Goal: Task Accomplishment & Management: Manage account settings

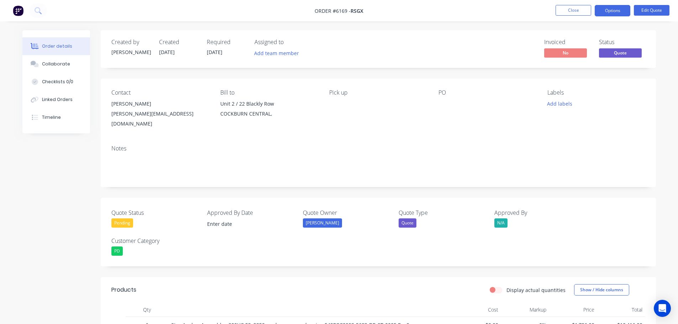
scroll to position [142, 0]
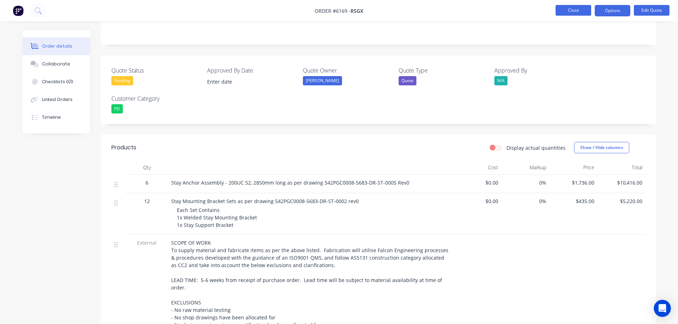
click at [571, 9] on button "Close" at bounding box center [574, 10] width 36 height 11
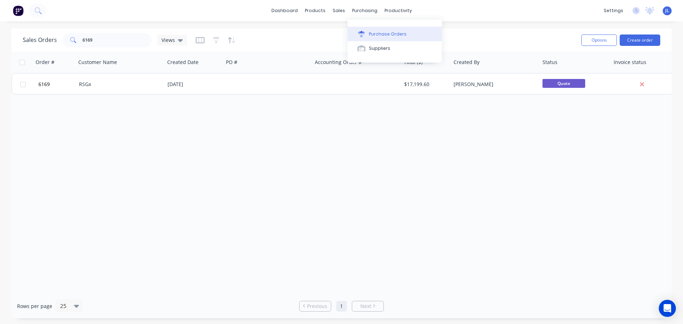
click at [377, 32] on div "Purchase Orders" at bounding box center [388, 34] width 38 height 6
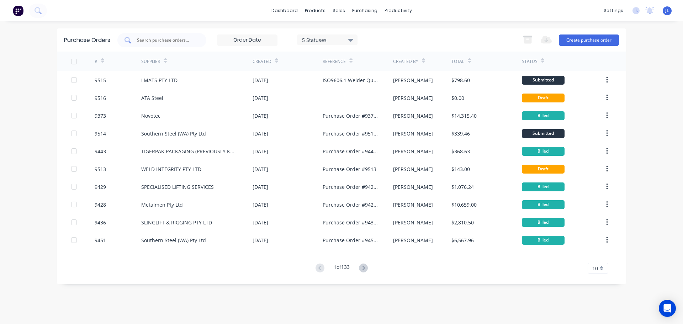
click at [152, 41] on input "text" at bounding box center [165, 40] width 59 height 7
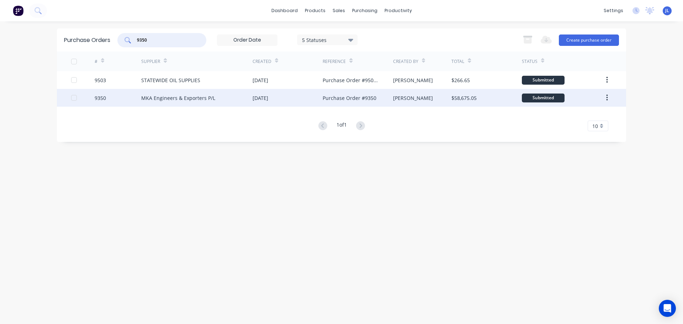
type input "9350"
click at [176, 97] on div "MKA Engineers & Exporters P/L" at bounding box center [178, 97] width 74 height 7
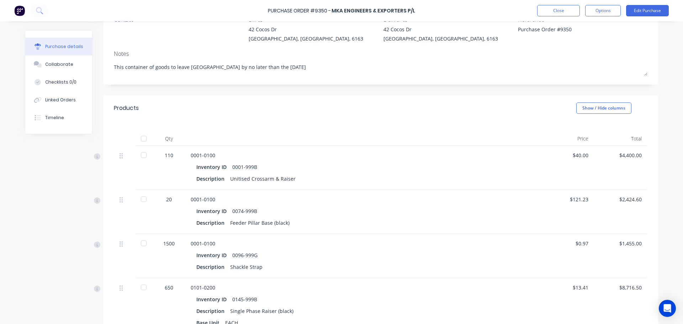
scroll to position [71, 0]
click at [647, 11] on button "Edit Purchase" at bounding box center [647, 10] width 43 height 11
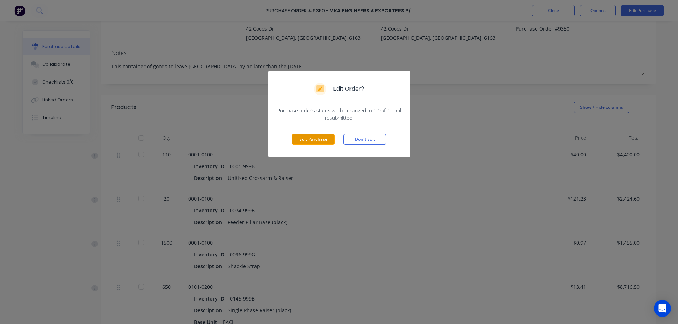
click at [311, 140] on button "Edit Purchase" at bounding box center [313, 139] width 43 height 11
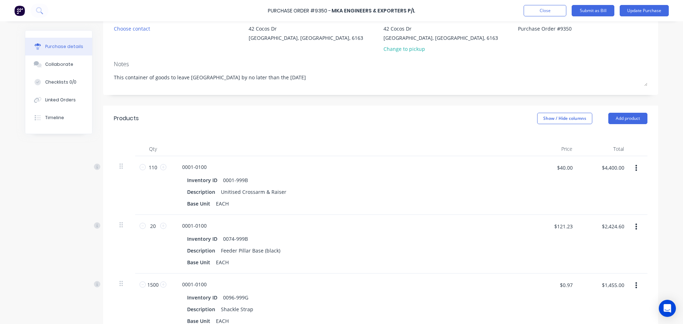
click at [613, 306] on div "$1,455.00 $1,455.00" at bounding box center [604, 303] width 52 height 59
type textarea "x"
click at [570, 286] on input "$0.97" at bounding box center [566, 284] width 21 height 11
type input "1.58"
type textarea "x"
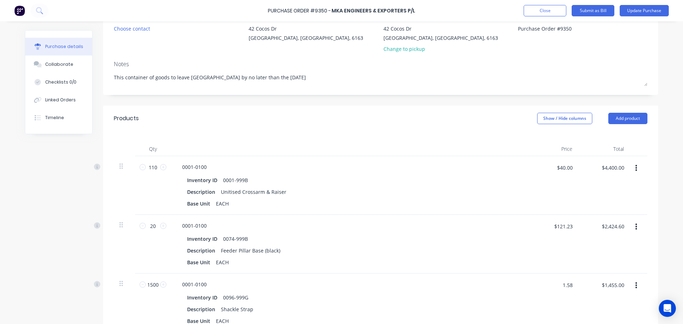
type input "$1.58"
type input "$2,370.00"
click at [632, 284] on button "button" at bounding box center [636, 285] width 17 height 13
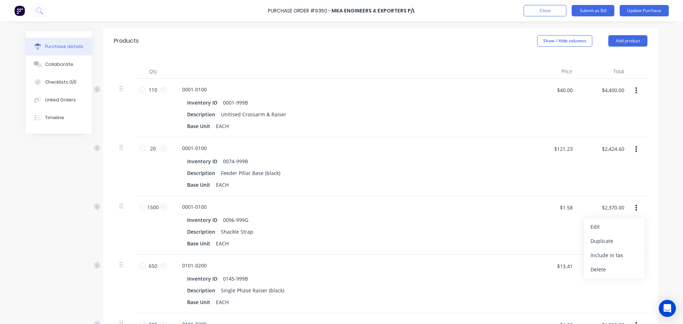
scroll to position [151, 0]
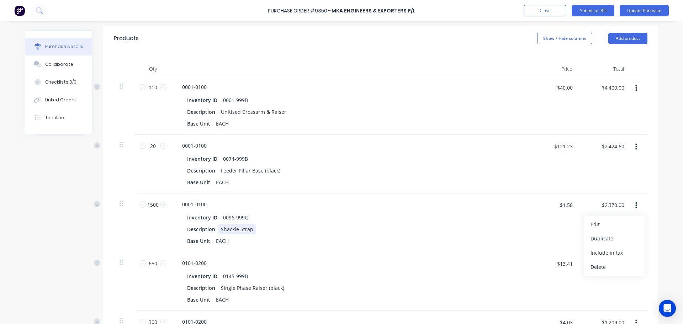
click at [433, 227] on div "Description Shackle Strap" at bounding box center [347, 229] width 326 height 10
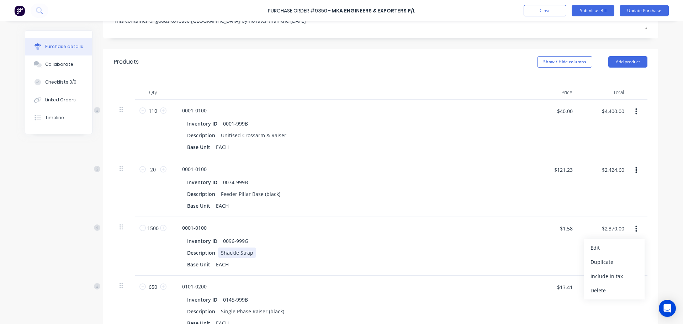
scroll to position [0, 0]
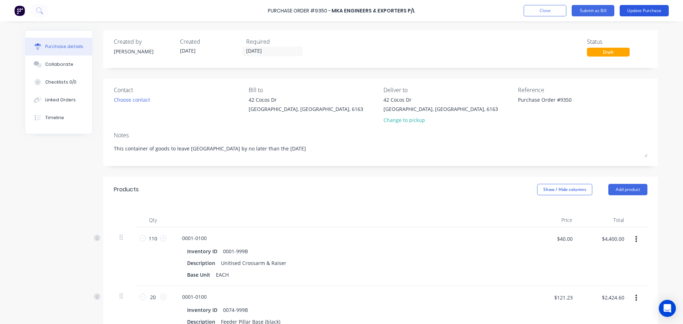
click at [641, 9] on button "Update Purchase" at bounding box center [644, 10] width 49 height 11
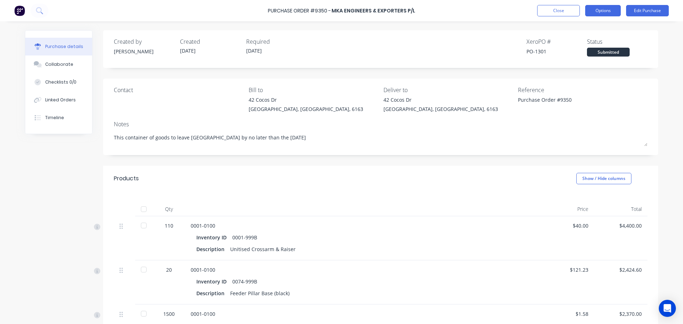
click at [603, 9] on button "Options" at bounding box center [603, 10] width 36 height 11
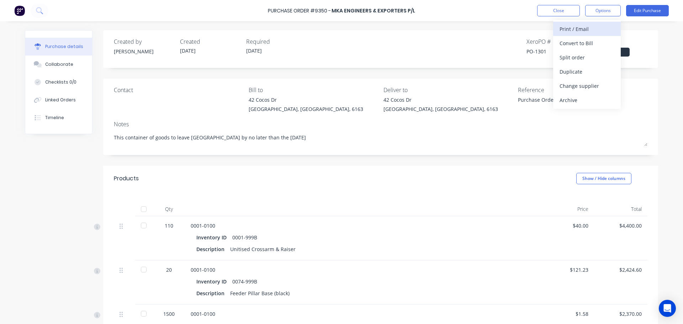
click at [572, 30] on div "Print / Email" at bounding box center [587, 29] width 55 height 10
click at [566, 41] on div "With pricing" at bounding box center [587, 43] width 55 height 10
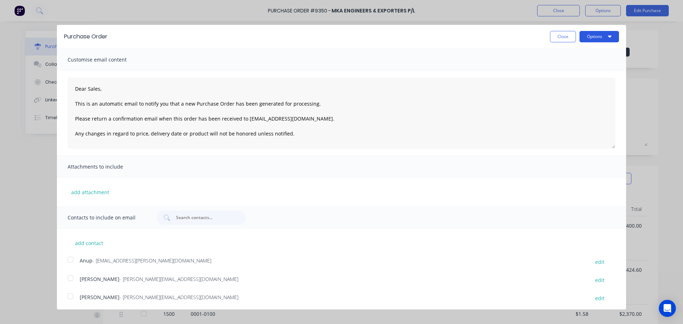
click at [592, 32] on div "Purchase Order Close Options" at bounding box center [341, 36] width 569 height 23
click at [593, 35] on button "Options" at bounding box center [600, 36] width 40 height 11
click at [563, 56] on div "Print" at bounding box center [585, 54] width 55 height 10
click at [552, 40] on button "Close" at bounding box center [563, 36] width 26 height 11
type textarea "x"
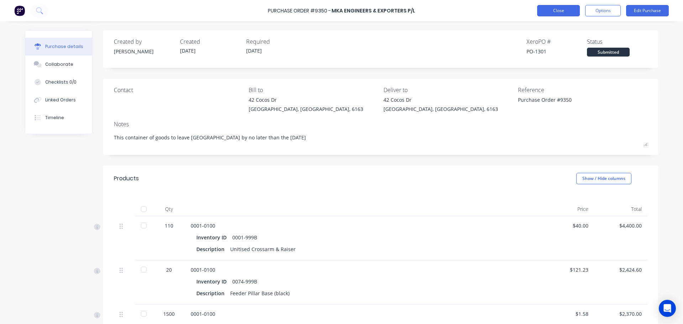
click at [557, 10] on button "Close" at bounding box center [558, 10] width 43 height 11
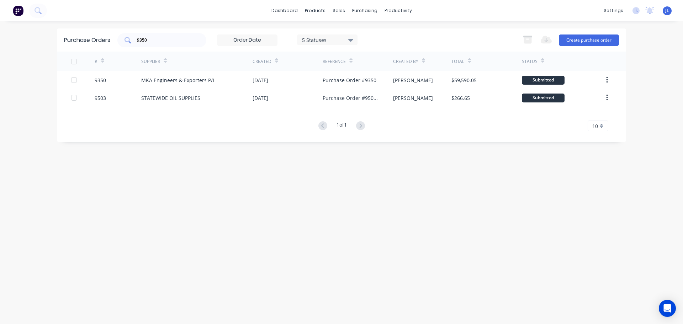
click at [171, 39] on input "9350" at bounding box center [165, 40] width 59 height 7
click at [583, 40] on button "Create purchase order" at bounding box center [589, 40] width 60 height 11
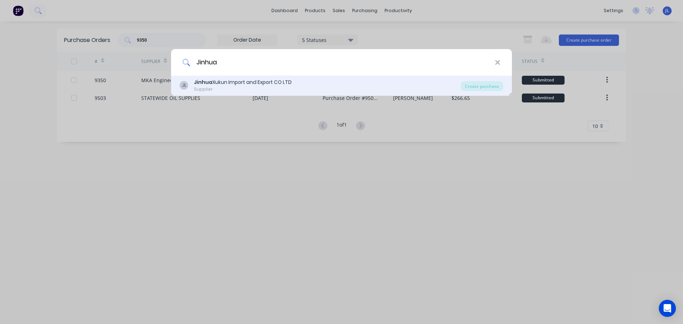
type input "Jinhua"
click at [228, 84] on div "Jinhua Xukun Import and Export CO LTD" at bounding box center [243, 82] width 98 height 7
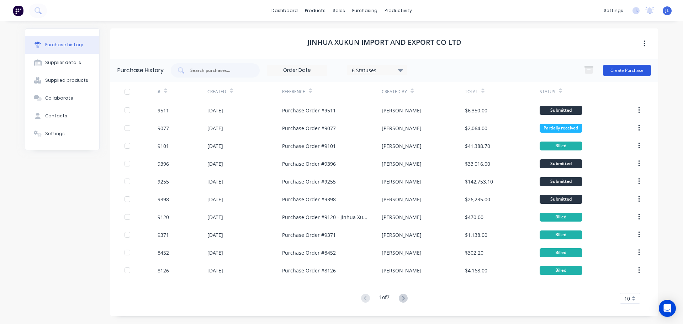
click at [630, 70] on button "Create Purchase" at bounding box center [627, 70] width 48 height 11
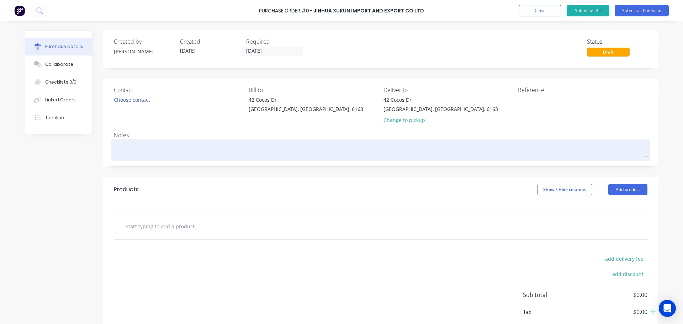
click at [136, 146] on textarea at bounding box center [381, 149] width 534 height 16
type textarea "x"
type textarea "P"
type textarea "x"
type textarea "Pl"
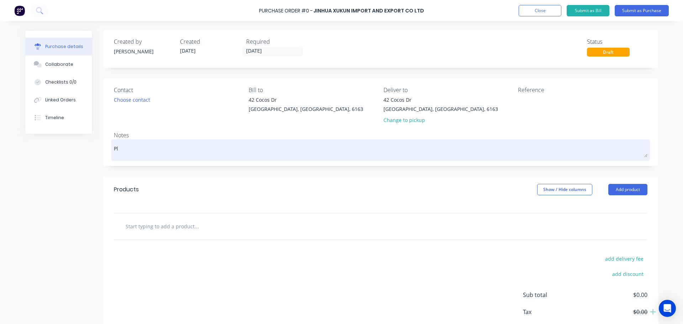
type textarea "x"
type textarea "Ple"
type textarea "x"
type textarea "Plea"
type textarea "x"
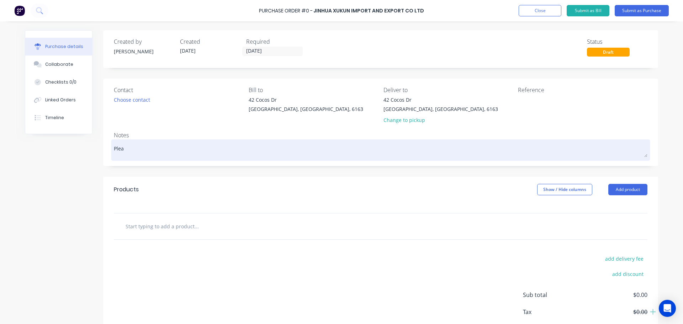
type textarea "Pleas"
type textarea "x"
type textarea "Please"
type textarea "x"
type textarea "Please"
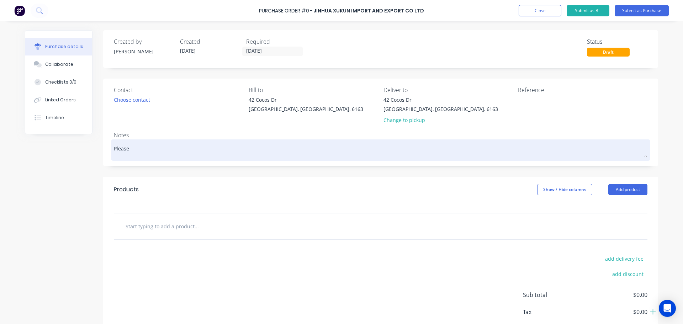
type textarea "x"
type textarea "Please l"
type textarea "x"
type textarea "Please le"
type textarea "x"
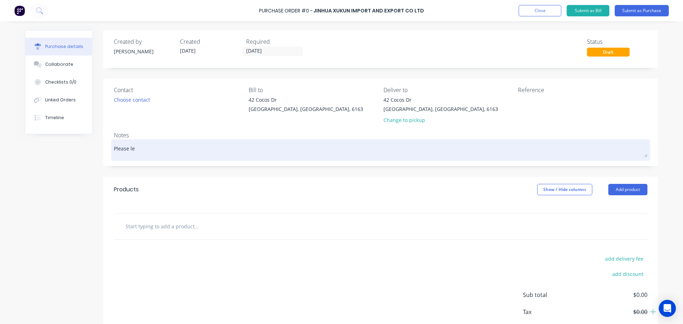
type textarea "Please let"
type textarea "x"
type textarea "Please let"
type textarea "x"
type textarea "Please let m"
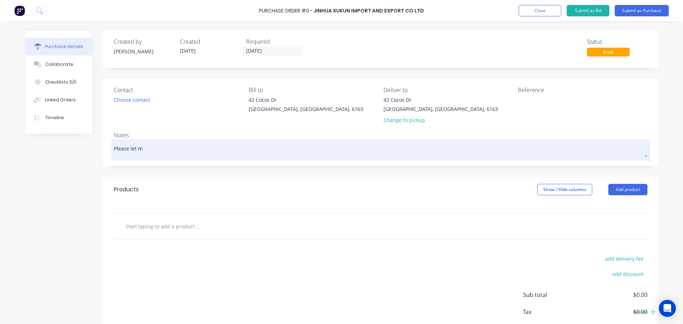
type textarea "x"
type textarea "Please let me"
type textarea "x"
type textarea "Please let me"
type textarea "x"
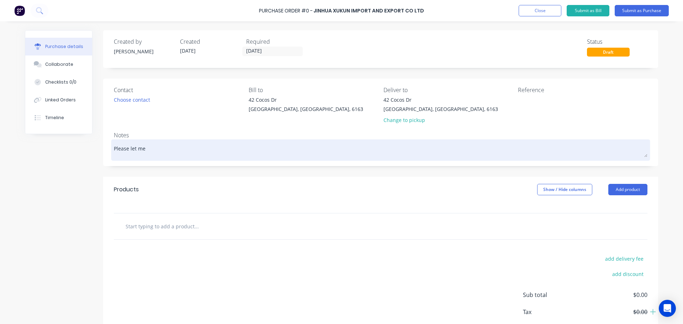
type textarea "Please let me k"
type textarea "x"
type textarea "Please let me kn"
type textarea "x"
type textarea "Please let me kno"
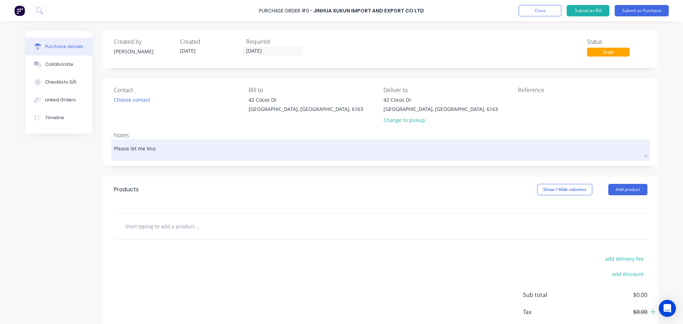
type textarea "x"
type textarea "Please let me know"
type textarea "x"
type textarea "Please let me know"
type textarea "x"
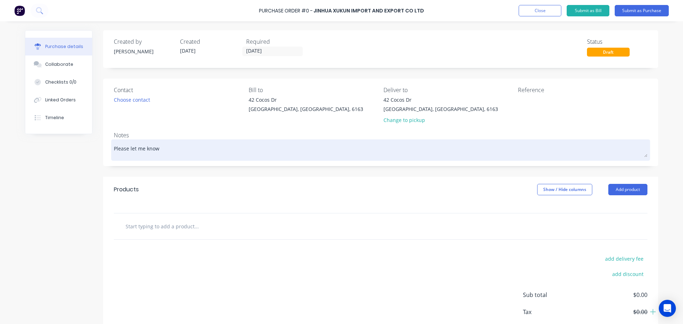
type textarea "Please let me know w"
type textarea "x"
type textarea "Please let me know wh"
type textarea "x"
type textarea "Please let me know whe"
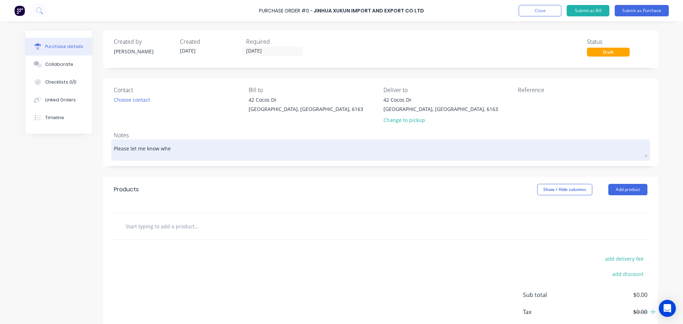
type textarea "x"
type textarea "Please let me know when"
type textarea "x"
type textarea "Please let me know when"
type textarea "x"
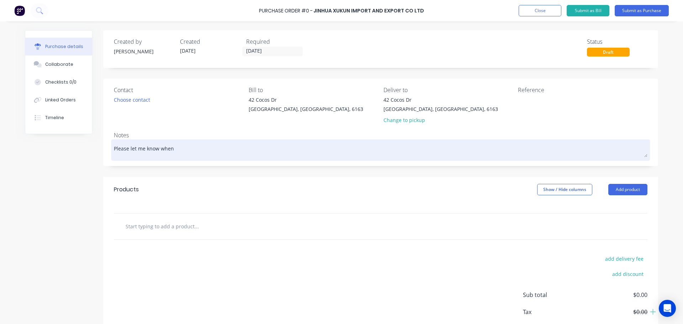
type textarea "Please let me know when t"
type textarea "x"
type textarea "Please let me know when th"
type textarea "x"
type textarea "Please let me know when thi"
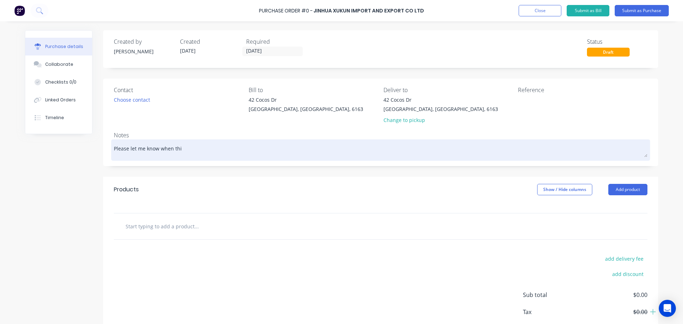
type textarea "x"
type textarea "Please let me know when this"
type textarea "x"
type textarea "Please let me know when this"
type textarea "x"
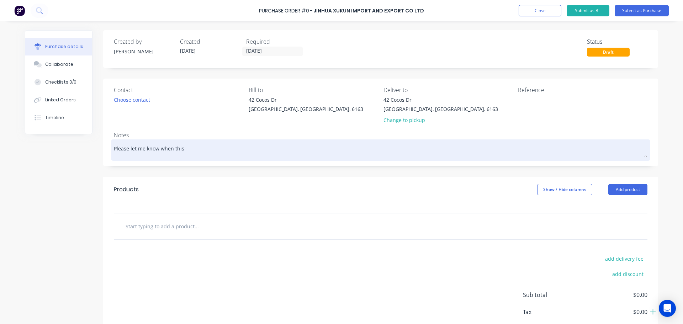
type textarea "Please let me know when this m"
type textarea "x"
type textarea "Please let me know when this ma"
type textarea "x"
type textarea "Please let me know when this mat"
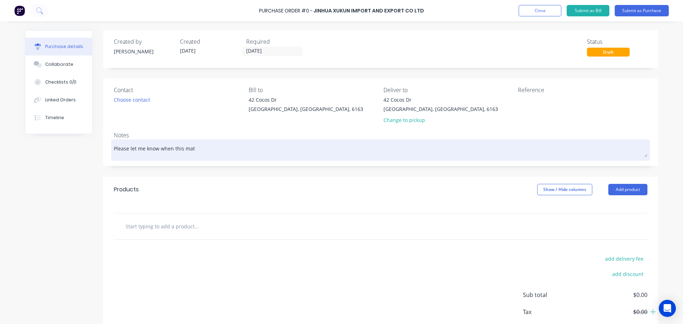
type textarea "x"
type textarea "Please let me know when this mate"
type textarea "x"
type textarea "Please let me know when this mater"
type textarea "x"
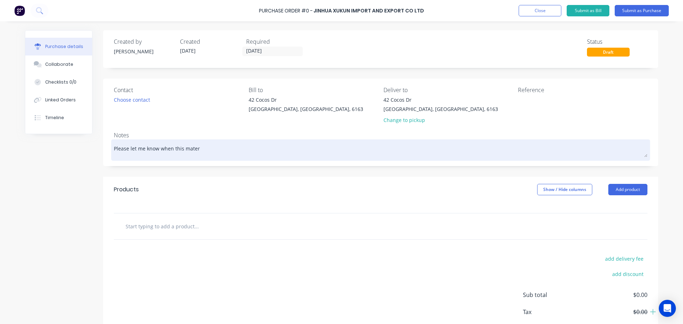
type textarea "Please let me know when this materi"
type textarea "x"
type textarea "Please let me know when this materia"
type textarea "x"
type textarea "Please let me know when this material"
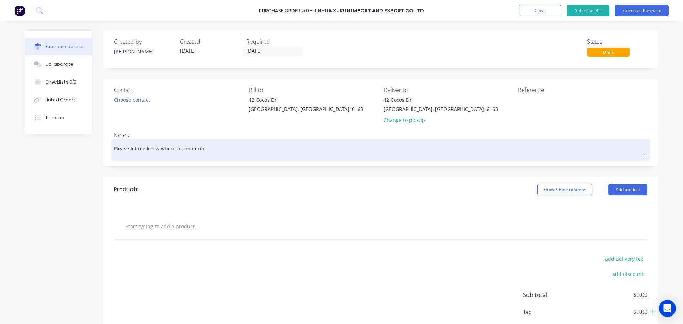
type textarea "x"
type textarea "Please let me know when this material"
type textarea "x"
type textarea "Please let me know when this material a"
type textarea "x"
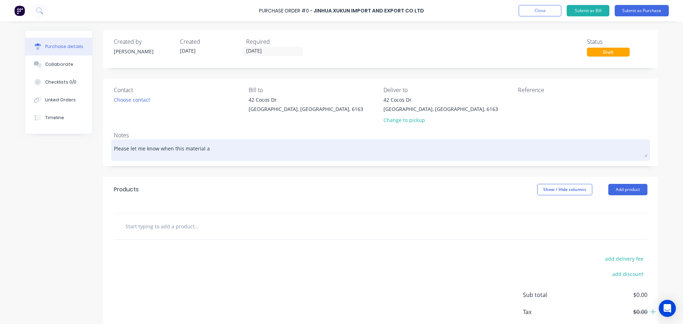
type textarea "Please let me know when this material ar"
type textarea "x"
type textarea "Please let me know when this material arr"
type textarea "x"
type textarea "Please let me know when this material arri"
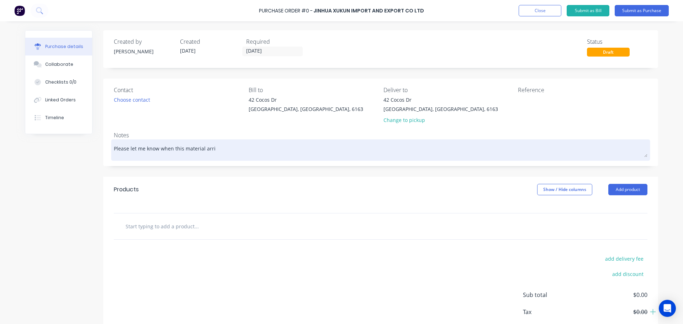
type textarea "x"
type textarea "Please let me know when this material arriv"
type textarea "x"
type textarea "Please let me know when this material arrive"
type textarea "x"
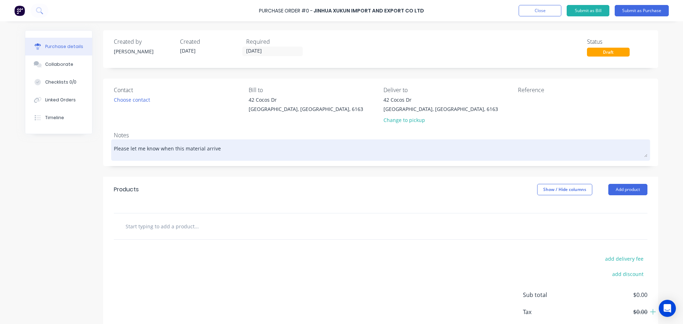
type textarea "Please let me know when this material arrives"
type textarea "x"
type textarea "Please let me know when this material arrives"
type textarea "x"
type textarea "Please let me know when this material arrives a"
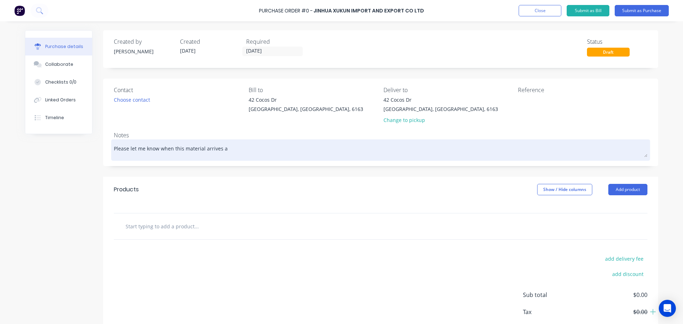
type textarea "x"
type textarea "Please let me know when this material arrives at"
type textarea "x"
type textarea "Please let me know when this material arrives at"
type textarea "x"
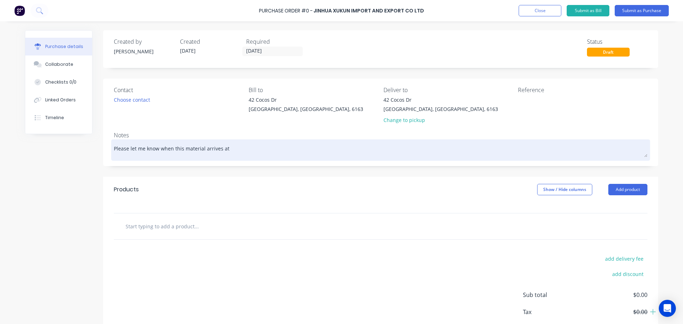
type textarea "Please let me know when this material arrives at t"
type textarea "x"
type textarea "Please let me know when this material arrives at th"
type textarea "x"
type textarea "Please let me know when this material arrives at the"
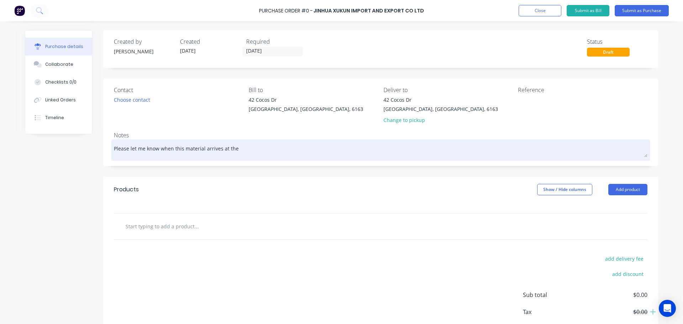
type textarea "x"
type textarea "Please let me know when this material arrives at the"
type textarea "x"
type textarea "Please let me know when this material arrives at the R"
type textarea "x"
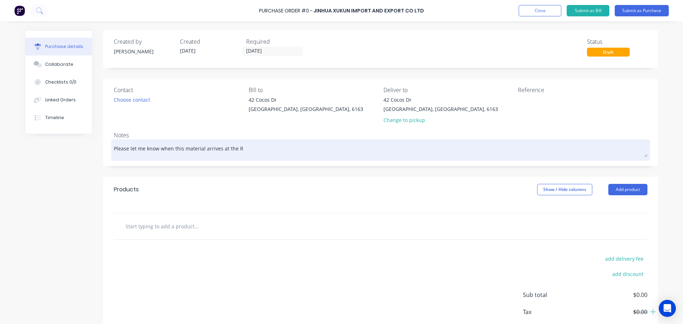
type textarea "Please let me know when this material arrives at the [GEOGRAPHIC_DATA]"
type textarea "x"
type textarea "Please let me know when this material arrives at the Rob"
type textarea "x"
type textarea "Please let me know when this material arrives at the Robo"
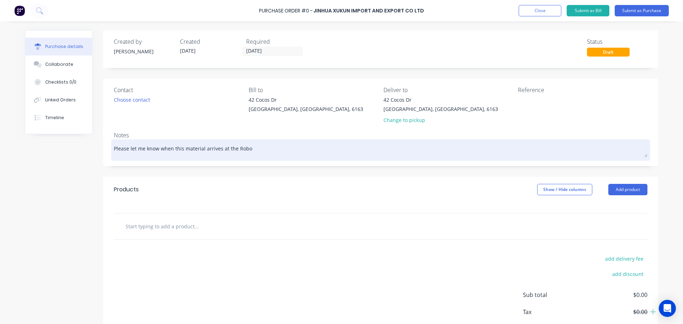
type textarea "x"
type textarea "Please let me know when this material arrives at the Robot"
type textarea "x"
type textarea "Please let me know when this material arrives at the Robot"
type textarea "x"
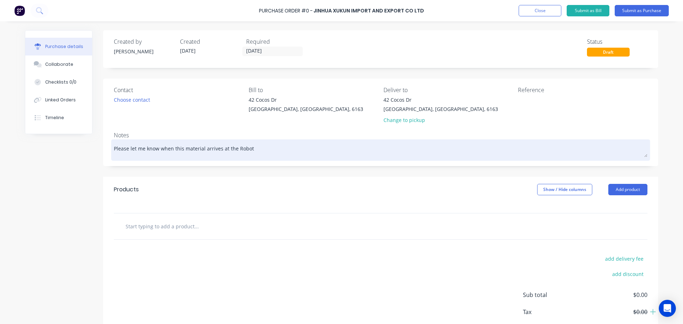
type textarea "Please let me know when this material arrives at the Robot T"
type textarea "x"
type textarea "Please let me know when this material arrives at the Robot Te"
type textarea "x"
type textarea "Please let me know when this material arrives at the Robot Tes"
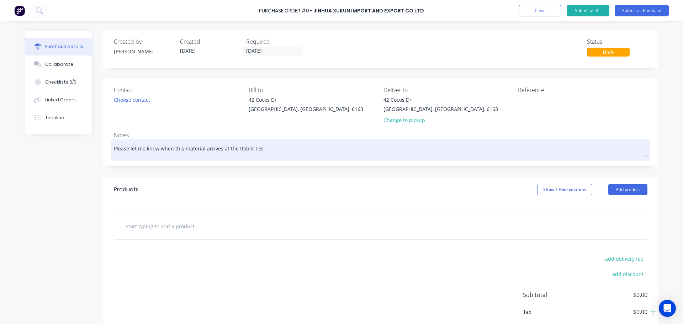
type textarea "x"
type textarea "Please let me know when this material arrives at the Robot Test"
type textarea "x"
type textarea "Please let me know when this material arrives at the Robot Testi"
type textarea "x"
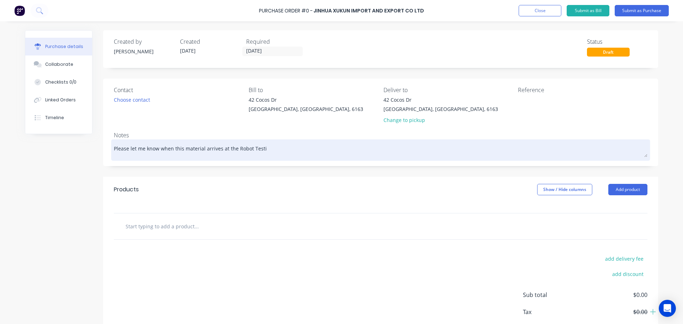
type textarea "Please let me know when this material arrives at the Robot Testin"
type textarea "x"
type textarea "Please let me know when this material arrives at the Robot Testing"
type textarea "x"
type textarea "Please let me know when this material arrives at the Robot Testing"
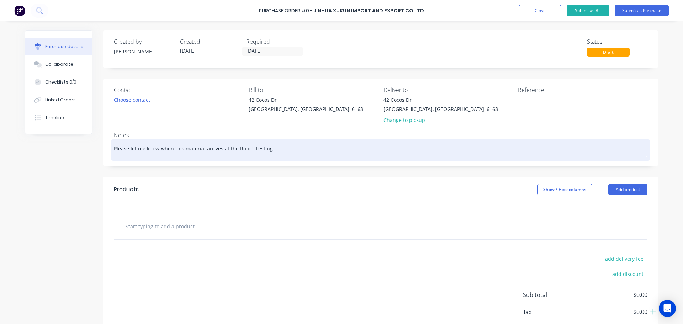
type textarea "x"
type textarea "Please let me know when this material arrives at the Robot Testing a"
type textarea "x"
type textarea "Please let me know when this material arrives at the Robot Testing ar"
type textarea "x"
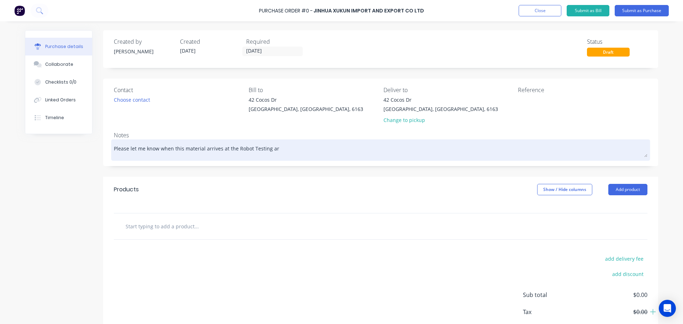
type textarea "Please let me know when this material arrives at the Robot Testing are"
type textarea "x"
type textarea "Please let me know when this material arrives at the Robot Testing area"
type textarea "x"
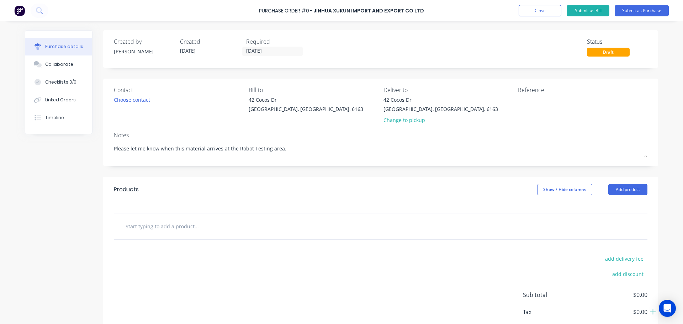
type textarea "Please let me know when this material arrives at the Robot Testing area."
type textarea "x"
type textarea "Please let me know when this material arrives at the Robot Testing area."
click at [619, 188] on button "Add product" at bounding box center [628, 189] width 39 height 11
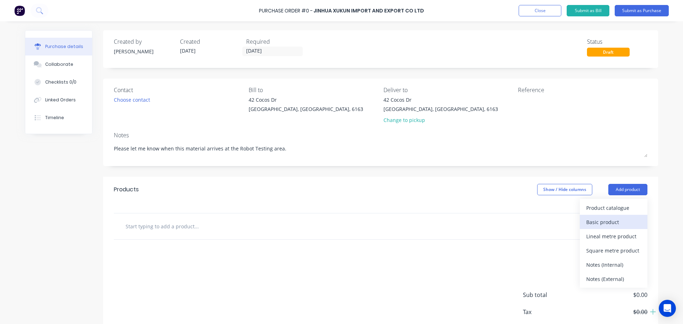
click at [605, 219] on div "Basic product" at bounding box center [613, 222] width 55 height 10
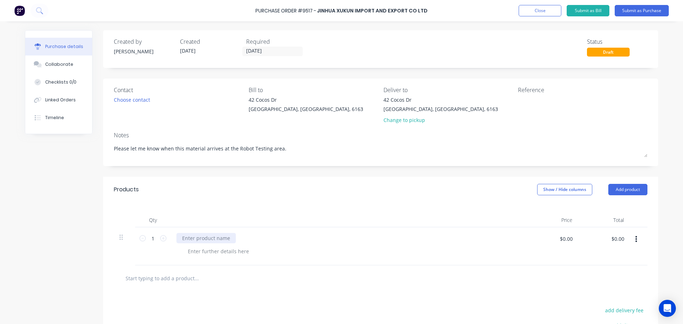
click at [189, 236] on div at bounding box center [206, 238] width 59 height 10
type textarea "x"
paste div
type textarea "x"
click at [153, 240] on input "1" at bounding box center [153, 238] width 14 height 11
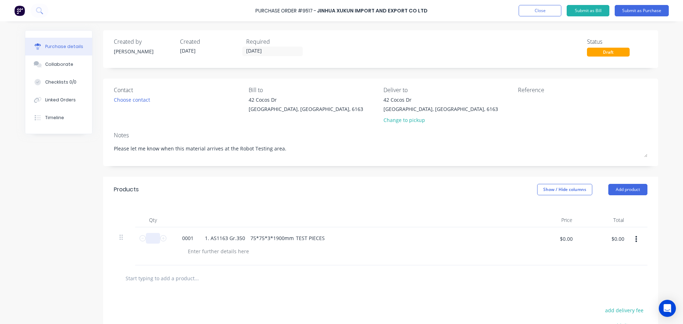
type textarea "x"
type input "2"
type textarea "x"
type input "20"
type textarea "x"
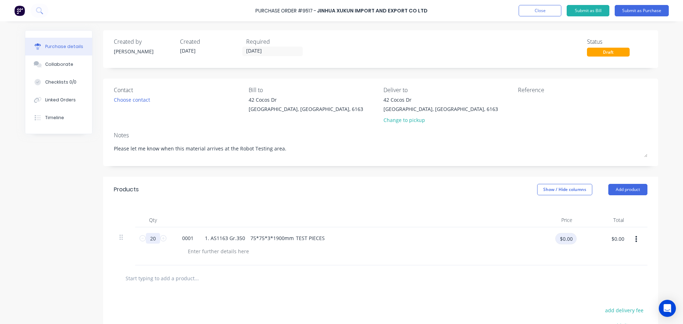
type input "20"
type textarea "x"
click at [568, 242] on input "$0.00" at bounding box center [566, 238] width 21 height 11
type input "14.30"
type textarea "x"
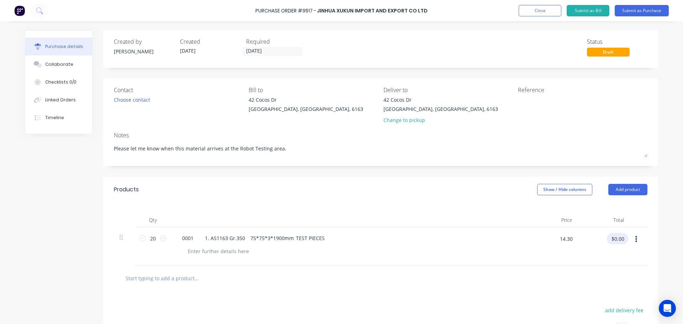
type input "$14.30"
type input "$286.00"
click at [636, 238] on icon "button" at bounding box center [637, 240] width 2 height 8
click at [621, 288] on button "Exclude from tax" at bounding box center [614, 287] width 60 height 14
click at [624, 190] on button "Add product" at bounding box center [628, 189] width 39 height 11
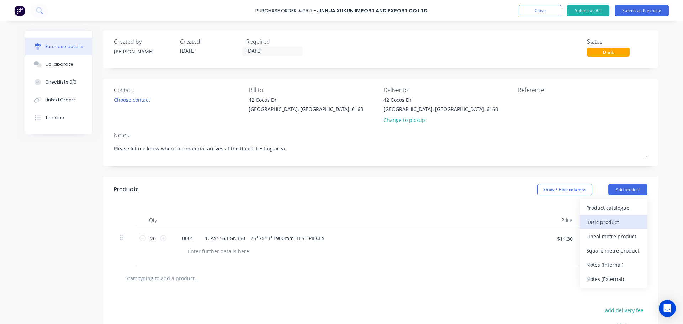
click at [592, 221] on div "Basic product" at bounding box center [613, 222] width 55 height 10
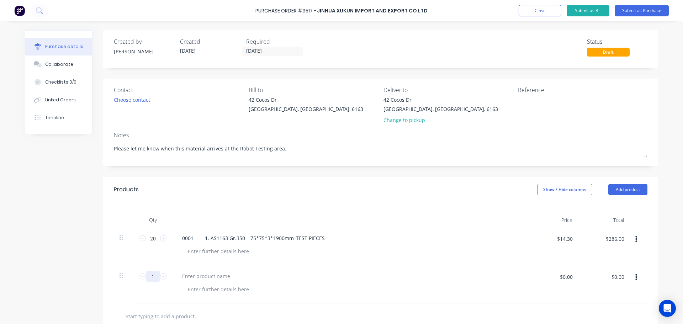
type textarea "x"
click at [155, 277] on input "1" at bounding box center [153, 276] width 14 height 11
type textarea "x"
type input "2"
type textarea "x"
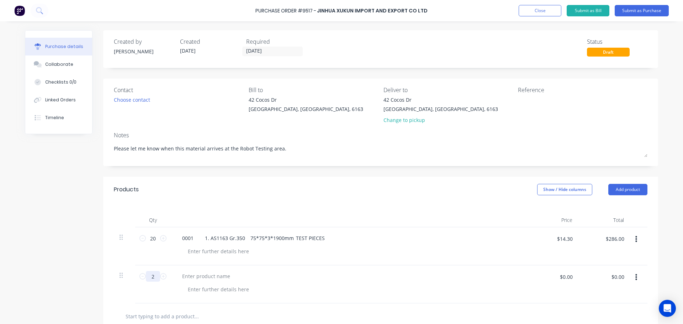
type input "20"
type textarea "x"
type input "20"
click at [189, 276] on div at bounding box center [206, 276] width 59 height 10
type textarea "x"
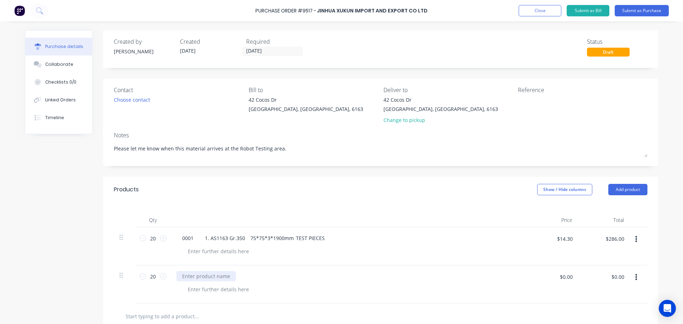
paste div
type textarea "x"
click at [563, 280] on input "$0.00" at bounding box center [566, 276] width 21 height 11
type input "46.20"
type textarea "x"
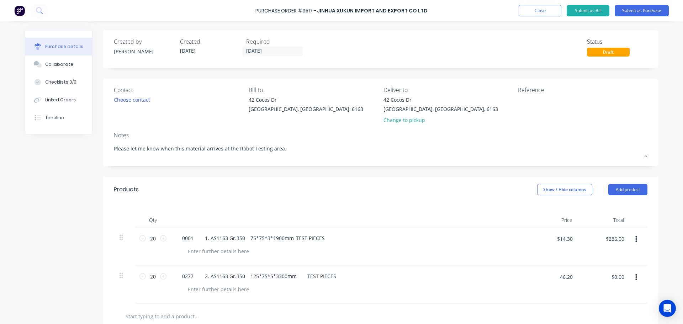
type input "$46.20"
type input "$924.00"
click at [636, 278] on icon "button" at bounding box center [637, 277] width 2 height 6
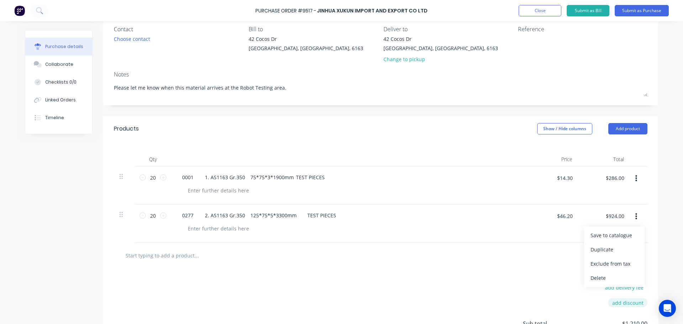
scroll to position [62, 0]
click at [609, 263] on button "Exclude from tax" at bounding box center [614, 263] width 60 height 14
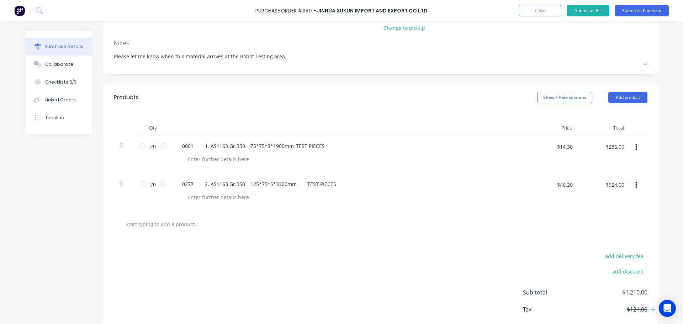
scroll to position [107, 0]
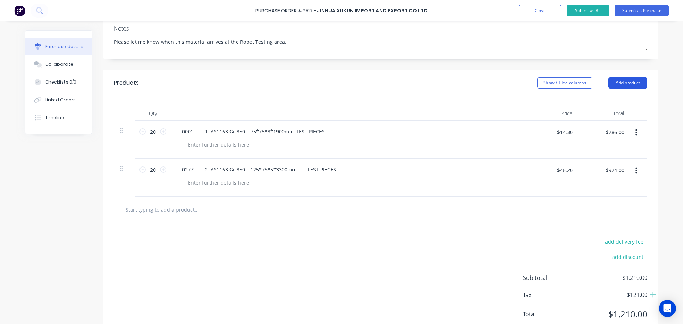
click at [618, 84] on button "Add product" at bounding box center [628, 82] width 39 height 11
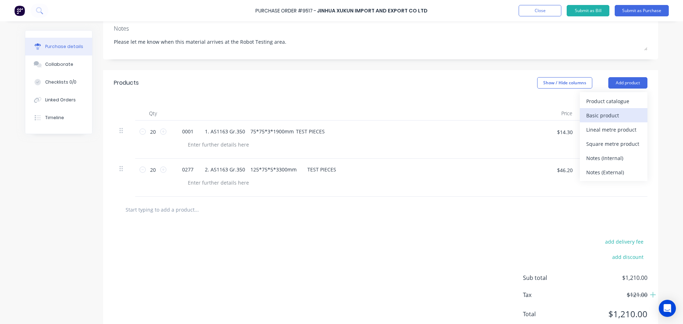
click at [599, 115] on div "Basic product" at bounding box center [613, 115] width 55 height 10
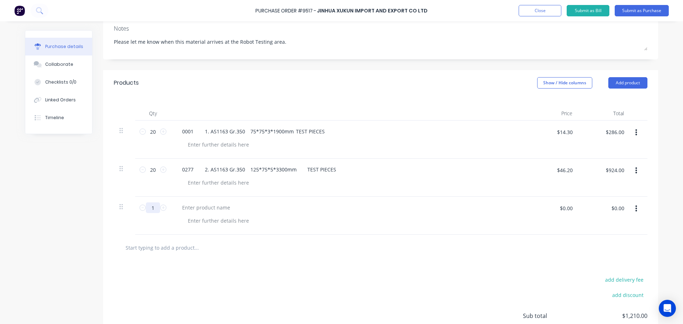
type textarea "x"
click at [153, 207] on input "1" at bounding box center [153, 207] width 14 height 11
type textarea "x"
type input "2"
type textarea "x"
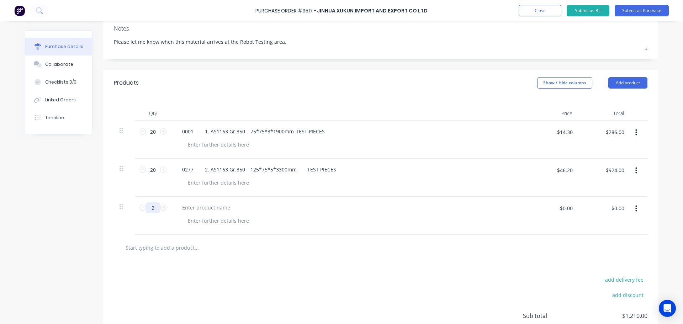
type input "20"
type textarea "x"
type input "20"
click at [181, 208] on div at bounding box center [206, 207] width 59 height 10
click at [184, 208] on div at bounding box center [206, 207] width 59 height 10
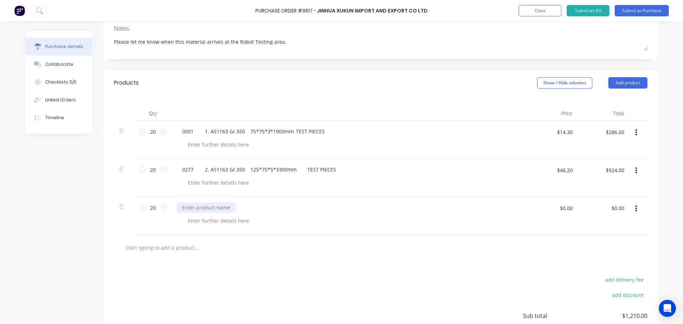
type textarea "x"
paste div
type textarea "x"
click at [567, 209] on input "$0.00" at bounding box center [566, 207] width 21 height 11
type input "29.00"
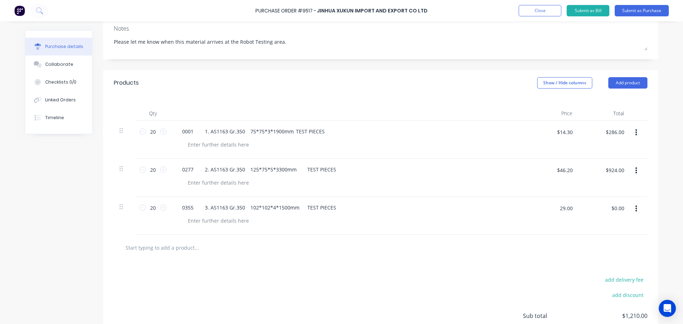
type textarea "x"
type input "$29.00"
type input "$580.00"
click at [632, 209] on button "button" at bounding box center [636, 208] width 17 height 13
click at [617, 254] on button "Exclude from tax" at bounding box center [614, 256] width 60 height 14
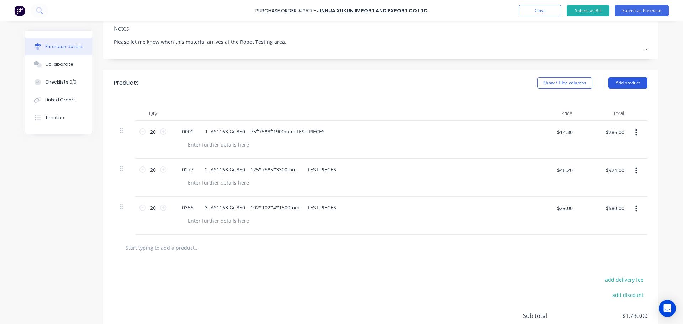
click at [629, 80] on button "Add product" at bounding box center [628, 82] width 39 height 11
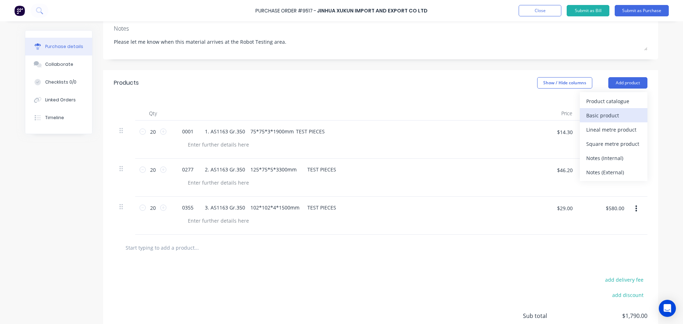
click at [614, 110] on div "Basic product" at bounding box center [613, 115] width 55 height 10
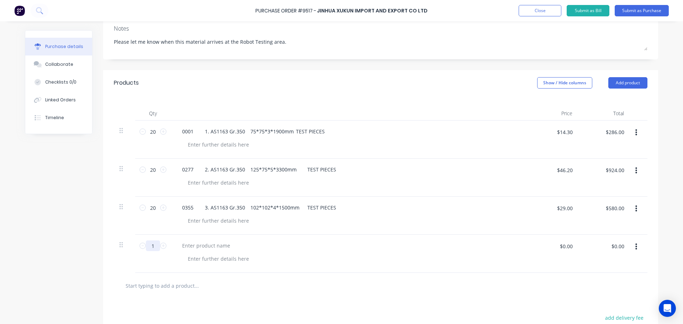
type textarea "x"
click at [153, 248] on input "1" at bounding box center [153, 246] width 14 height 11
click at [186, 245] on div at bounding box center [206, 246] width 59 height 10
paste div
click at [569, 249] on input "$0.00" at bounding box center [566, 246] width 21 height 11
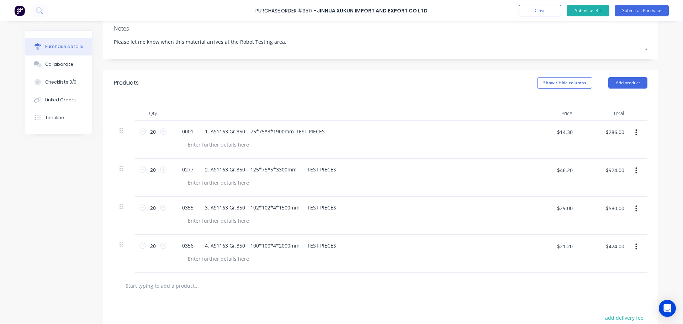
click at [636, 244] on icon "button" at bounding box center [637, 247] width 2 height 6
click at [609, 293] on button "Exclude from tax" at bounding box center [614, 294] width 60 height 14
click at [623, 83] on button "Add product" at bounding box center [628, 82] width 39 height 11
click at [608, 114] on div "Basic product" at bounding box center [613, 115] width 55 height 10
click at [156, 286] on input "1" at bounding box center [153, 284] width 14 height 11
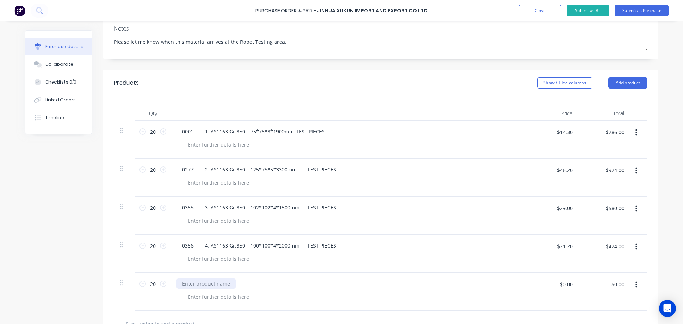
click at [187, 284] on div at bounding box center [206, 284] width 59 height 10
click at [188, 284] on div at bounding box center [206, 284] width 59 height 10
paste div
click at [565, 286] on input "$0.00" at bounding box center [566, 284] width 21 height 11
click at [636, 285] on icon "button" at bounding box center [637, 285] width 2 height 6
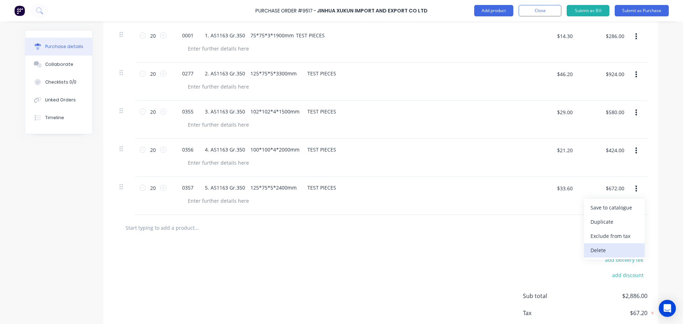
scroll to position [205, 0]
click at [604, 234] on button "Exclude from tax" at bounding box center [614, 234] width 60 height 14
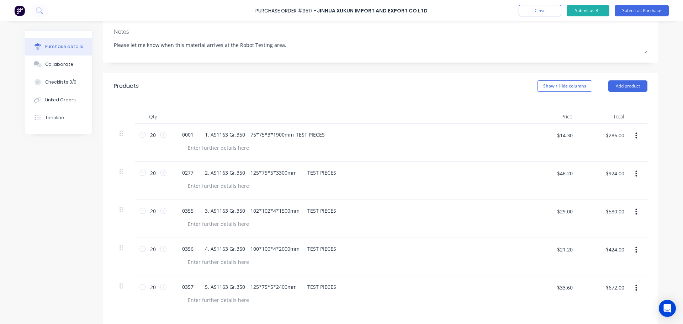
scroll to position [98, 0]
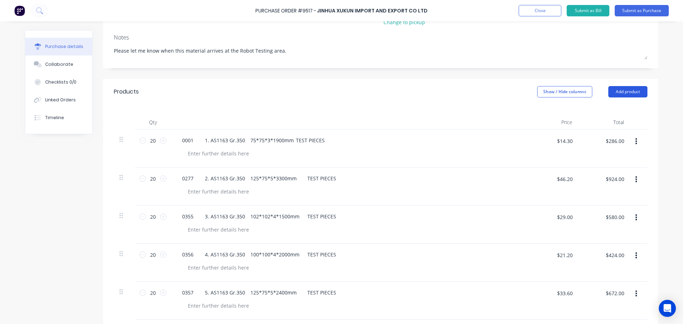
click at [619, 90] on button "Add product" at bounding box center [628, 91] width 39 height 11
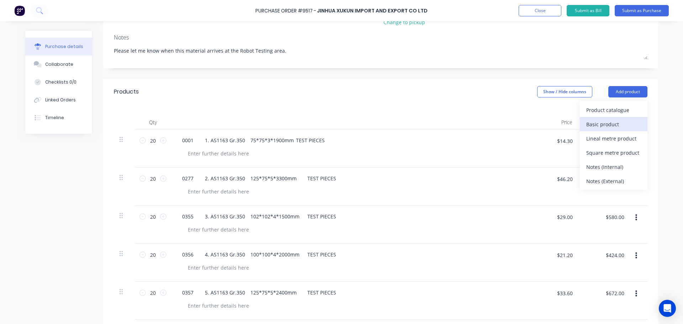
click at [609, 122] on div "Basic product" at bounding box center [613, 124] width 55 height 10
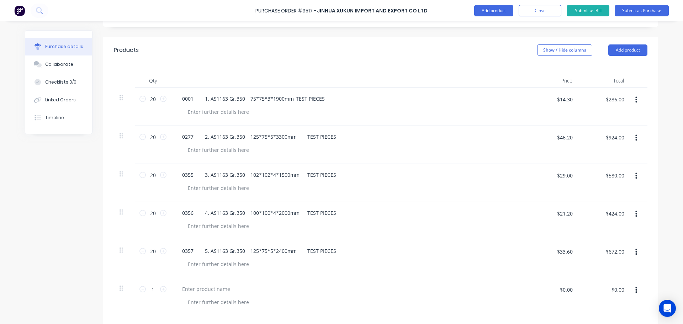
scroll to position [249, 0]
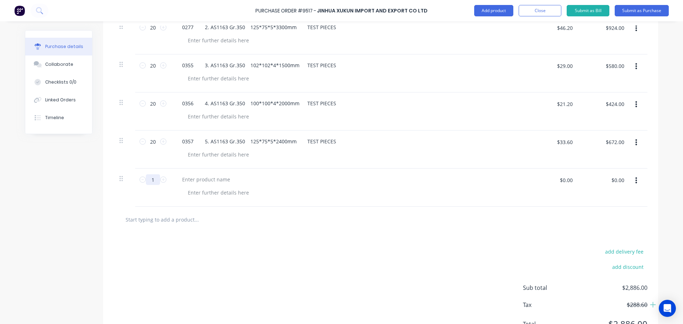
click at [154, 179] on input "1" at bounding box center [153, 179] width 14 height 11
click at [184, 180] on div at bounding box center [206, 179] width 59 height 10
click at [197, 181] on div at bounding box center [206, 179] width 59 height 10
paste div
drag, startPoint x: 563, startPoint y: 183, endPoint x: 632, endPoint y: 191, distance: 69.5
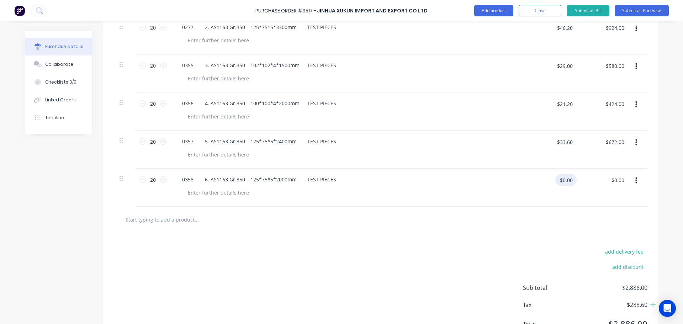
click at [564, 183] on input "$0.00" at bounding box center [566, 179] width 21 height 11
click at [633, 176] on button "button" at bounding box center [636, 180] width 17 height 13
click at [612, 224] on button "Exclude from tax" at bounding box center [614, 228] width 60 height 14
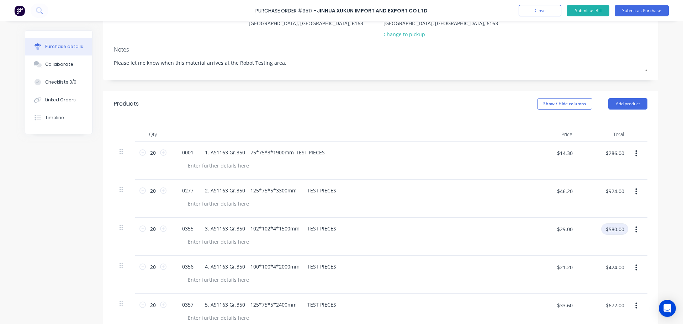
scroll to position [80, 0]
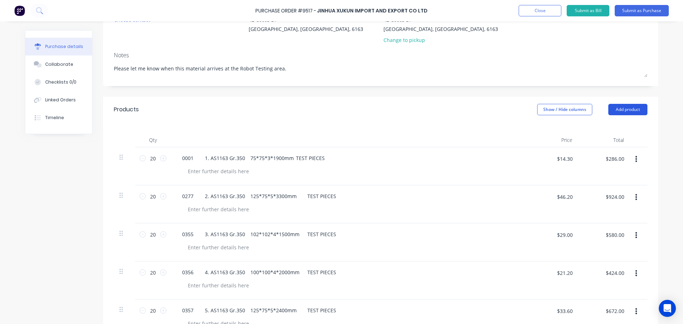
click at [621, 107] on button "Add product" at bounding box center [628, 109] width 39 height 11
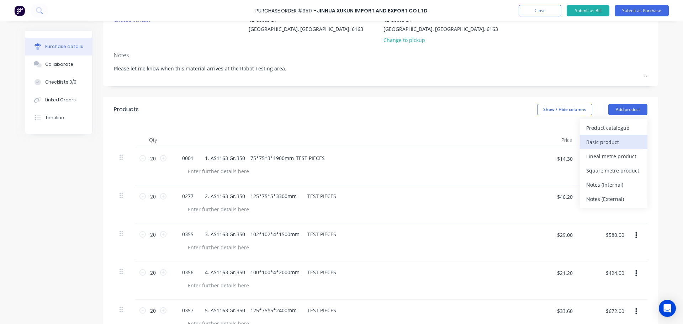
click at [606, 140] on div "Basic product" at bounding box center [613, 142] width 55 height 10
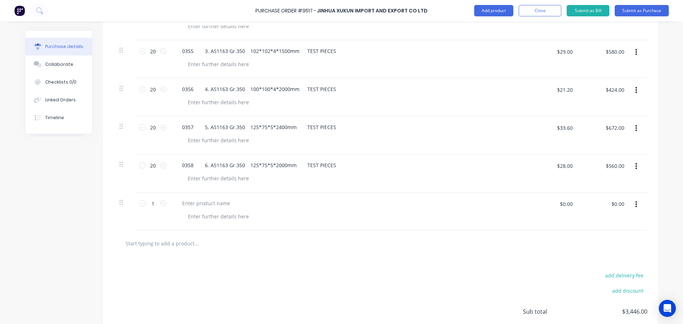
scroll to position [267, 0]
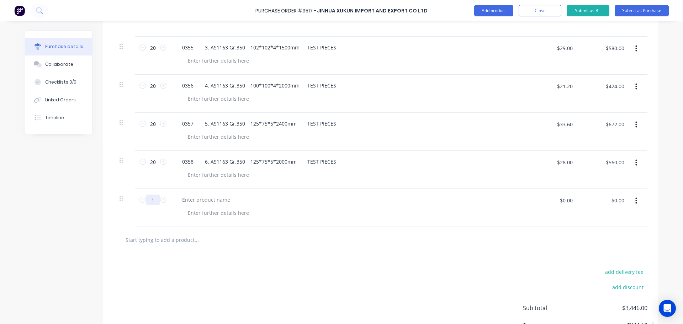
click at [153, 201] on input "1" at bounding box center [153, 200] width 14 height 11
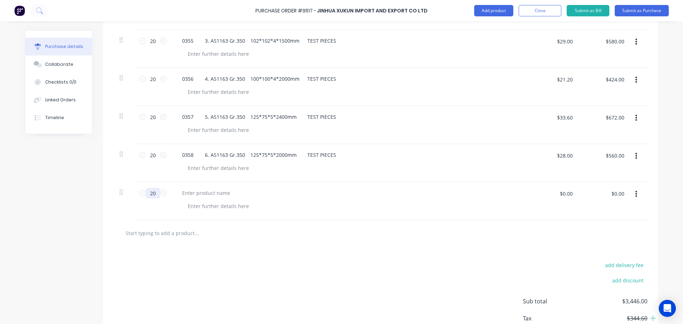
scroll to position [276, 0]
click at [194, 184] on div at bounding box center [349, 199] width 356 height 38
click at [194, 190] on div at bounding box center [206, 191] width 59 height 10
paste div
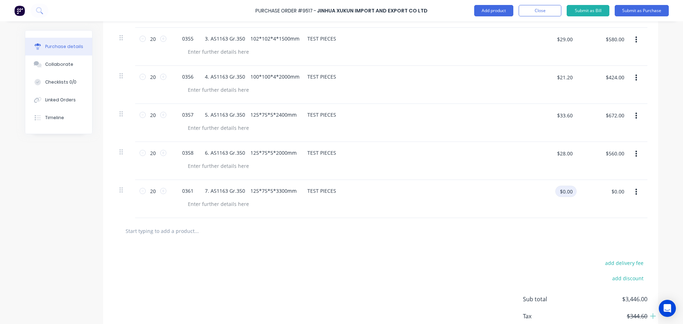
click at [565, 191] on input "$0.00" at bounding box center [566, 191] width 21 height 11
click at [635, 188] on button "button" at bounding box center [636, 192] width 17 height 13
click at [613, 241] on button "Exclude from tax" at bounding box center [614, 239] width 60 height 14
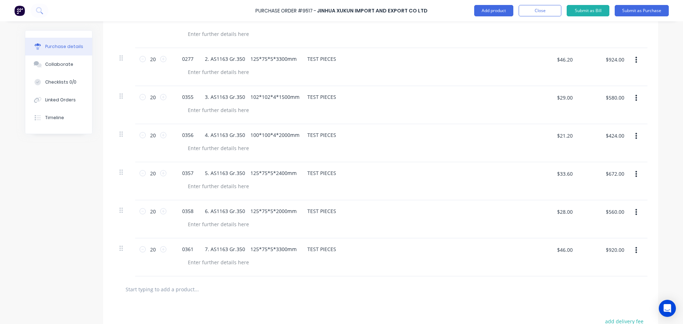
scroll to position [80, 0]
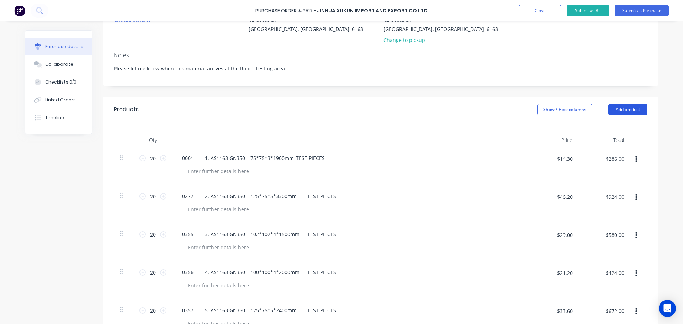
click at [626, 110] on button "Add product" at bounding box center [628, 109] width 39 height 11
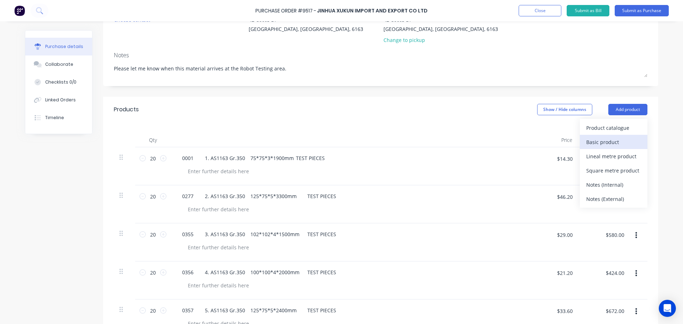
click at [596, 140] on div "Basic product" at bounding box center [613, 142] width 55 height 10
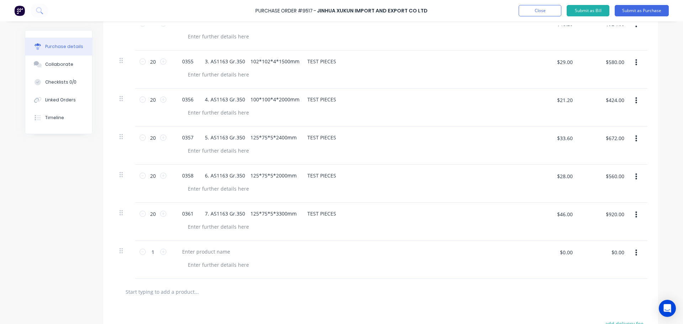
scroll to position [258, 0]
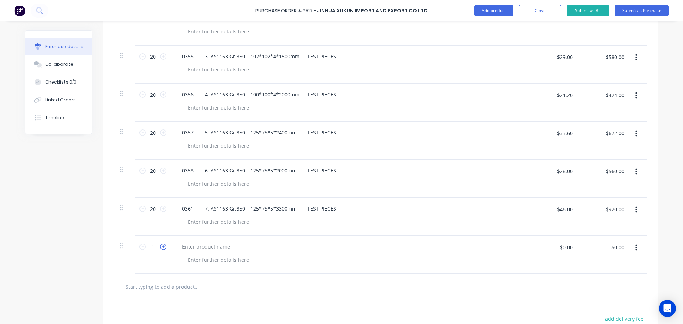
click at [160, 249] on icon at bounding box center [163, 247] width 6 height 6
click at [153, 249] on input "2" at bounding box center [153, 247] width 14 height 11
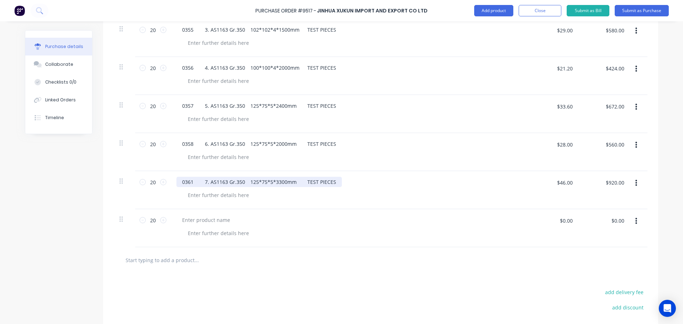
click at [323, 183] on div "0361 7. AS1163 Gr.350 125*75*5*3300mm TEST PIECES" at bounding box center [259, 182] width 165 height 10
drag, startPoint x: 323, startPoint y: 183, endPoint x: 174, endPoint y: 180, distance: 148.8
click at [177, 180] on div "0361 7. AS1163 Gr.350 125*75*5*3300mm TEST PIECES" at bounding box center [259, 182] width 165 height 10
copy div "0361 7. AS1163 Gr.350 125*75*5*3300mm TEST PIECES"
click at [191, 220] on div at bounding box center [206, 220] width 59 height 10
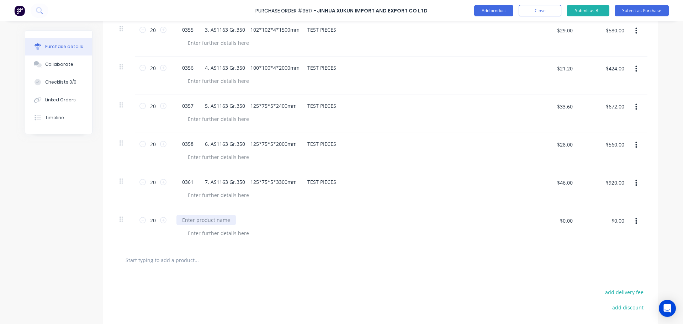
paste div
click at [567, 222] on input "$0.00" at bounding box center [566, 220] width 21 height 11
click at [637, 220] on button "button" at bounding box center [636, 221] width 17 height 13
click at [617, 267] on button "Exclude from tax" at bounding box center [614, 269] width 60 height 14
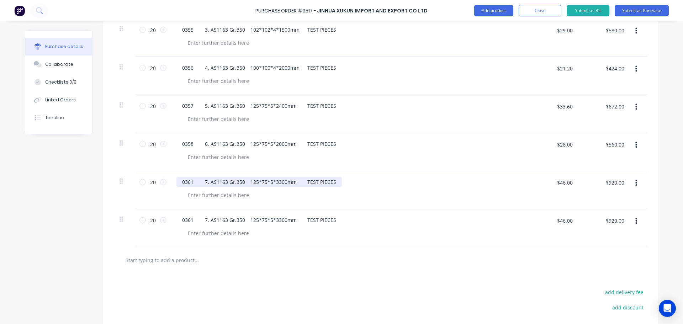
click at [180, 182] on div "0361 7. AS1163 Gr.350 125*75*5*3300mm TEST PIECES" at bounding box center [259, 182] width 165 height 10
click at [457, 182] on div "0360 8. AS1163 Gr.350 100*100*4*2400mm TEST PIECES0361 7. AS1163 Gr.350 125*75*…" at bounding box center [334, 182] width 314 height 10
click at [573, 183] on input "$46.00" at bounding box center [565, 182] width 24 height 11
click at [635, 183] on button "button" at bounding box center [636, 183] width 17 height 13
click at [531, 199] on div "$25.50 $25.50" at bounding box center [553, 190] width 52 height 38
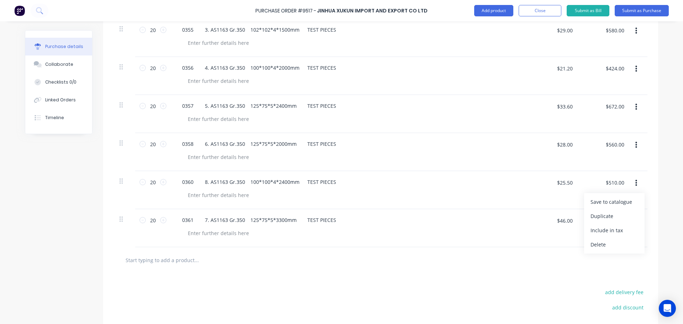
click at [535, 233] on div "$46.00 $46.00" at bounding box center [553, 228] width 52 height 38
click at [632, 220] on button "button" at bounding box center [636, 221] width 17 height 13
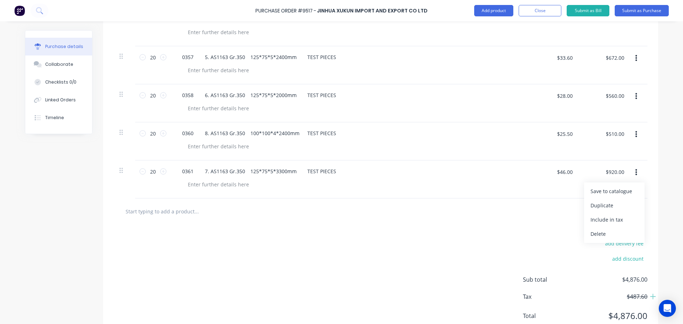
scroll to position [331, 0]
click at [473, 219] on div at bounding box center [381, 213] width 522 height 14
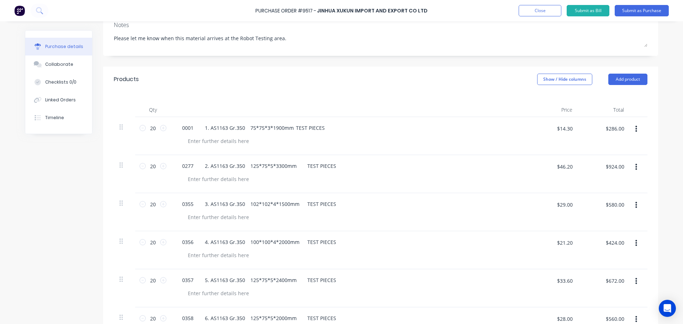
scroll to position [0, 0]
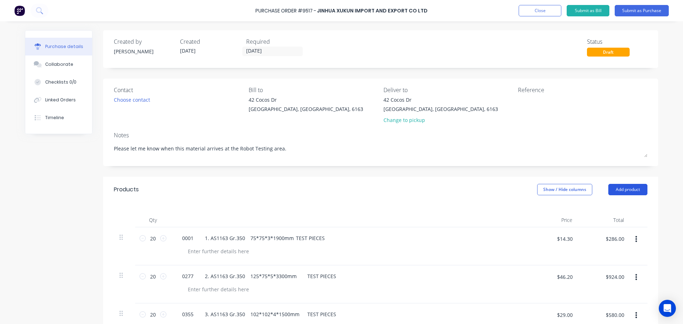
click at [627, 188] on button "Add product" at bounding box center [628, 189] width 39 height 11
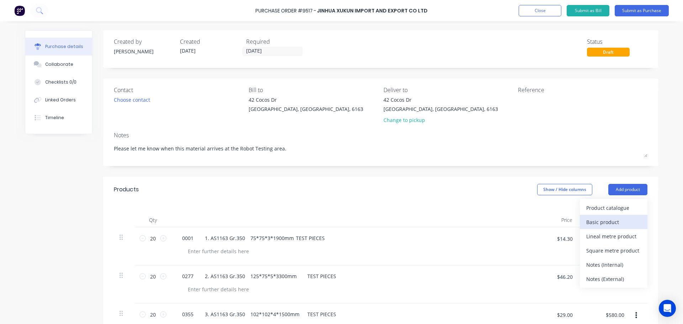
click at [605, 223] on div "Basic product" at bounding box center [613, 222] width 55 height 10
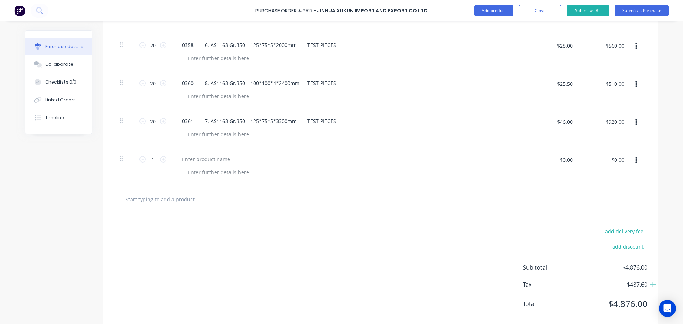
scroll to position [396, 0]
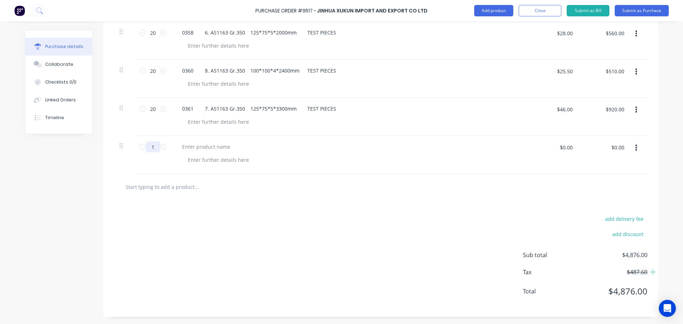
click at [156, 148] on input "1" at bounding box center [153, 147] width 14 height 11
click at [188, 147] on div at bounding box center [206, 147] width 59 height 10
paste div
click at [562, 148] on input "$0.00" at bounding box center [566, 147] width 21 height 11
click at [636, 147] on icon "button" at bounding box center [637, 148] width 2 height 8
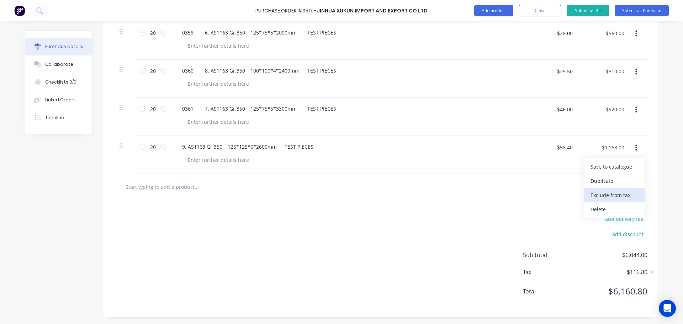
click at [620, 195] on button "Exclude from tax" at bounding box center [614, 195] width 60 height 14
click at [327, 109] on div "0361 7. AS1163 Gr.350 125*75*5*3300mm TEST PIECES" at bounding box center [259, 109] width 165 height 10
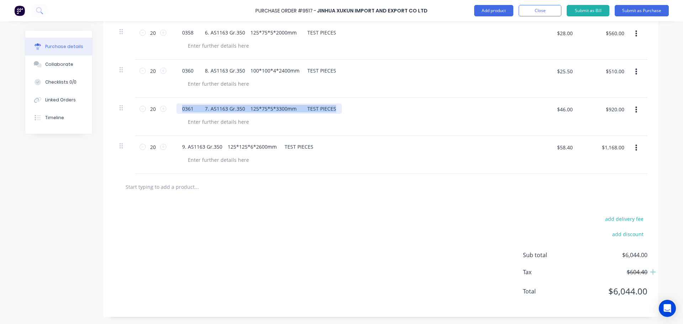
drag, startPoint x: 325, startPoint y: 107, endPoint x: 174, endPoint y: 110, distance: 150.9
click at [177, 110] on div "0361 7. AS1163 Gr.350 125*75*5*3300mm TEST PIECES" at bounding box center [259, 109] width 165 height 10
copy div "0361 7. AS1163 Gr.350 125*75*5*3300mm TEST PIECES"
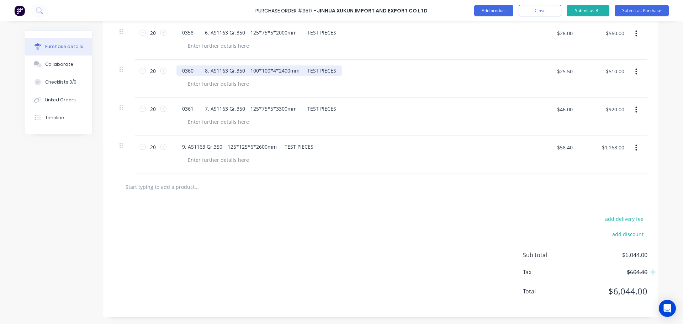
click at [326, 70] on div "0360 8. AS1163 Gr.350 100*100*4*2400mm TEST PIECES" at bounding box center [259, 70] width 165 height 10
click at [574, 72] on input "$25.50" at bounding box center [565, 70] width 24 height 11
click at [281, 126] on div at bounding box center [351, 122] width 339 height 10
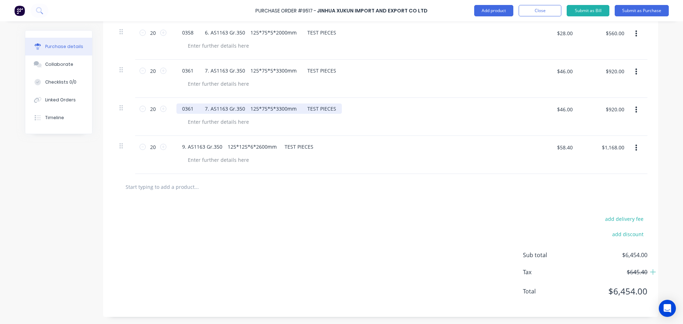
click at [325, 109] on div "0361 7. AS1163 Gr.350 125*75*5*3300mm TEST PIECES" at bounding box center [259, 109] width 165 height 10
click at [571, 106] on input "$46.00" at bounding box center [565, 109] width 24 height 11
click at [632, 144] on button "button" at bounding box center [636, 148] width 17 height 13
click at [481, 206] on div "add delivery fee add discount Sub total $6,044.00 Tax $604.40 Total $6,044.00" at bounding box center [380, 258] width 555 height 117
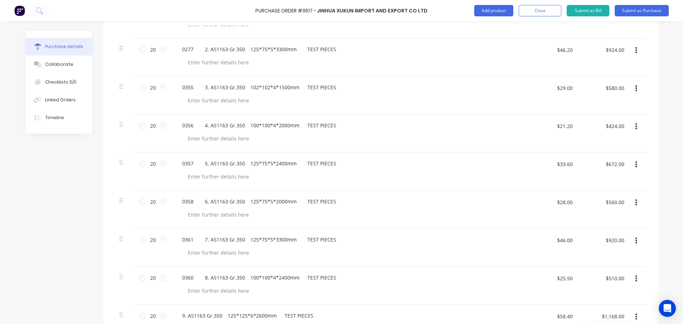
scroll to position [76, 0]
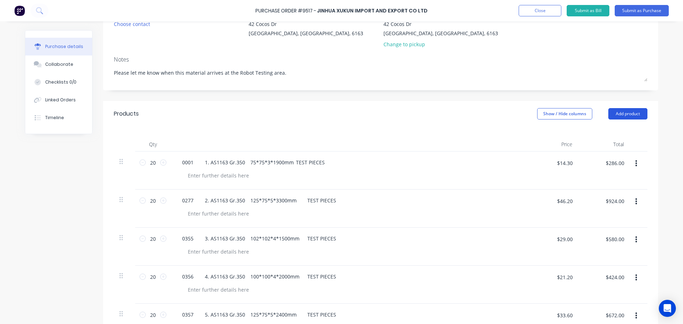
click at [630, 109] on button "Add product" at bounding box center [628, 113] width 39 height 11
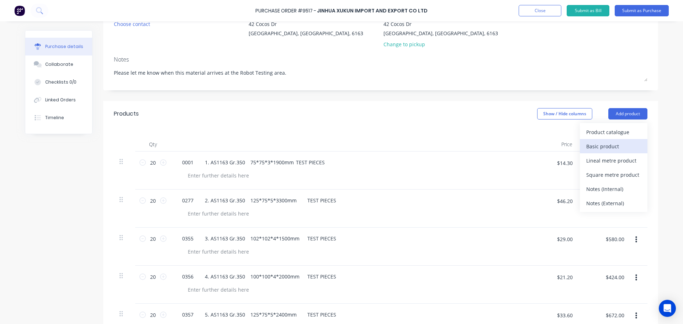
click at [606, 146] on div "Basic product" at bounding box center [613, 146] width 55 height 10
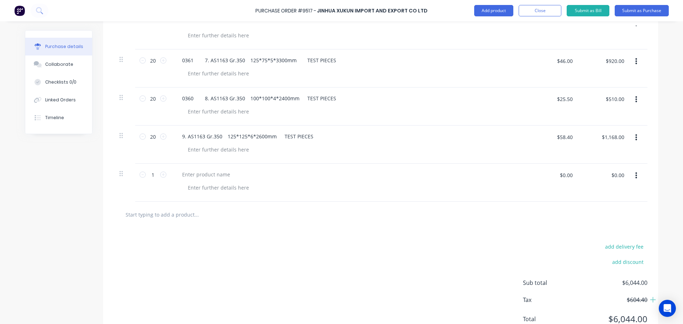
scroll to position [423, 0]
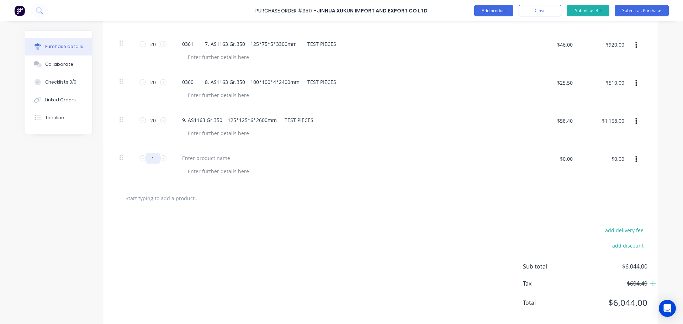
click at [154, 160] on input "1" at bounding box center [153, 158] width 14 height 11
click at [190, 158] on div at bounding box center [206, 158] width 59 height 10
paste div
click at [563, 158] on input "$0.00" at bounding box center [566, 158] width 21 height 11
click at [636, 156] on icon "button" at bounding box center [637, 160] width 2 height 8
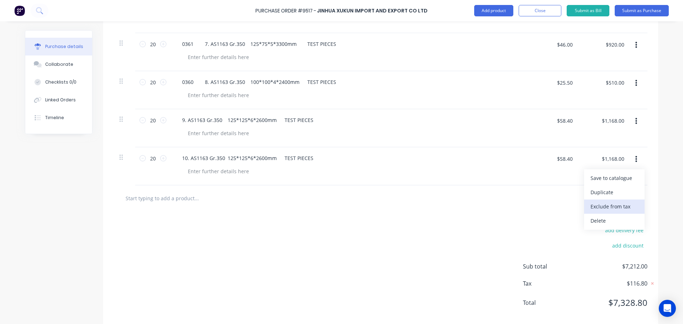
click at [615, 205] on button "Exclude from tax" at bounding box center [614, 207] width 60 height 14
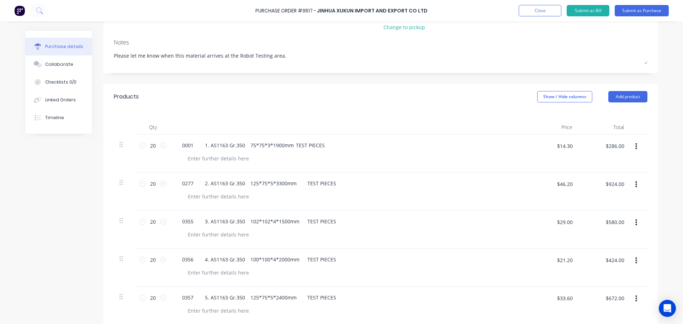
scroll to position [76, 0]
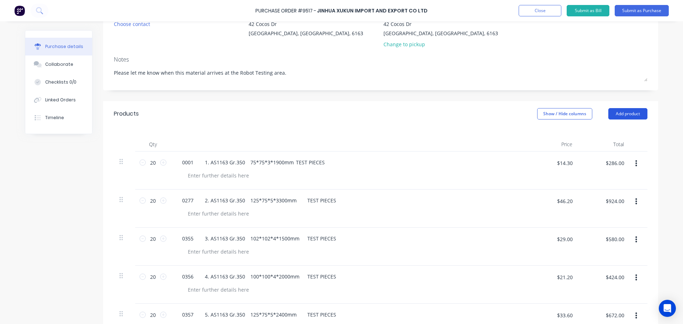
click at [626, 115] on button "Add product" at bounding box center [628, 113] width 39 height 11
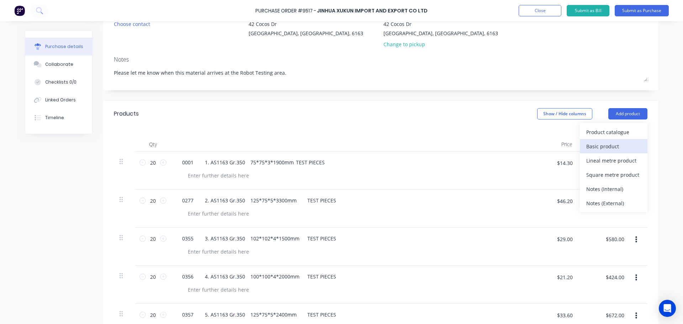
click at [605, 145] on div "Basic product" at bounding box center [613, 146] width 55 height 10
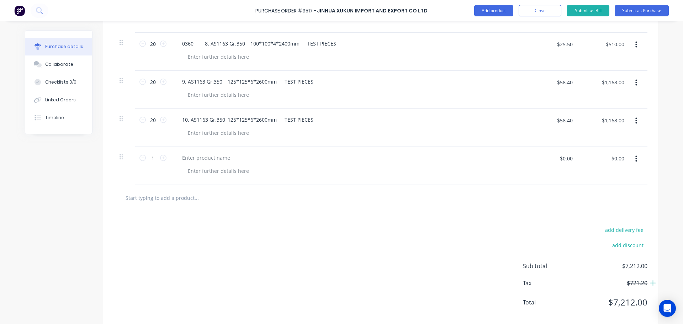
scroll to position [472, 0]
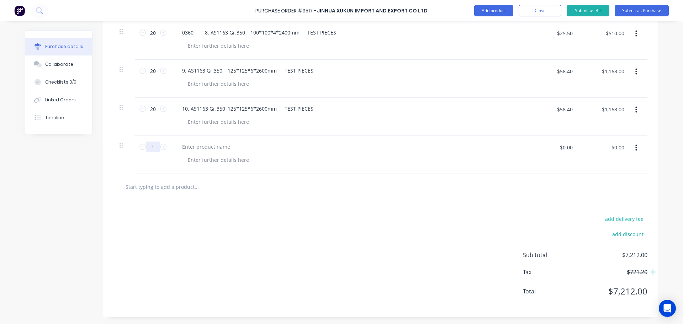
click at [155, 147] on input "1" at bounding box center [153, 147] width 14 height 11
click at [185, 148] on div at bounding box center [206, 147] width 59 height 10
paste div
click at [571, 153] on div "$0.00 $0.00" at bounding box center [566, 147] width 21 height 11
click at [636, 147] on icon "button" at bounding box center [637, 148] width 2 height 8
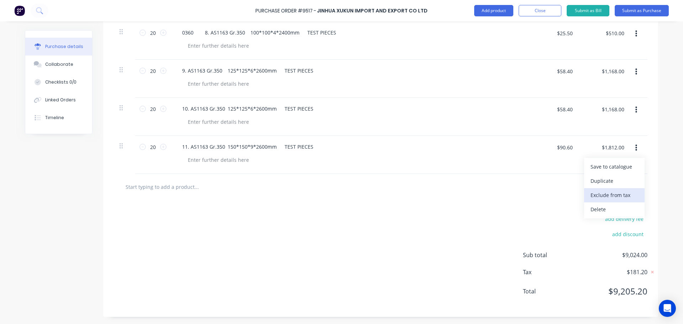
click at [608, 192] on button "Exclude from tax" at bounding box center [614, 195] width 60 height 14
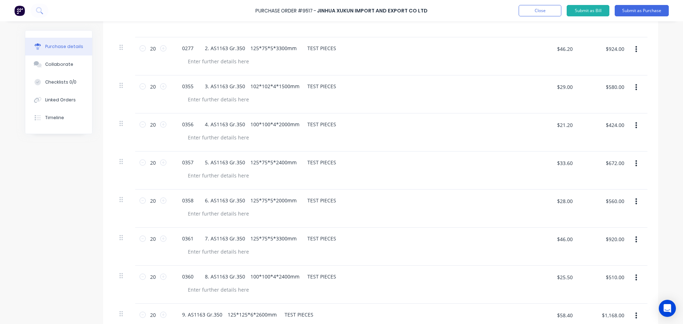
scroll to position [107, 0]
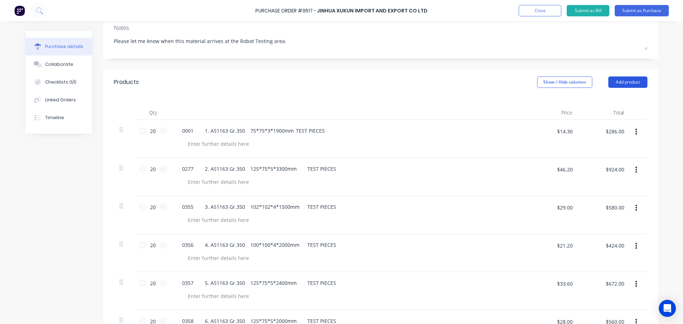
click at [619, 79] on button "Add product" at bounding box center [628, 82] width 39 height 11
click at [603, 113] on div "Basic product" at bounding box center [613, 115] width 55 height 10
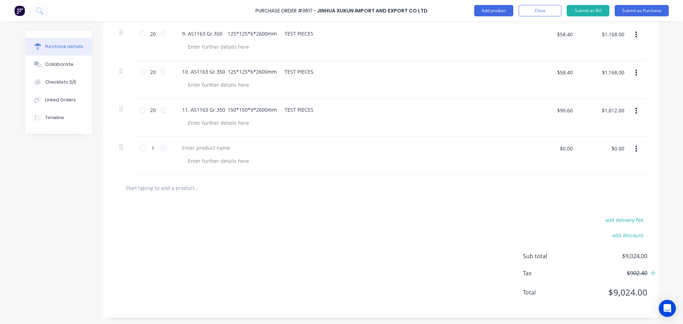
scroll to position [510, 0]
click at [152, 145] on input "1" at bounding box center [153, 147] width 14 height 11
click at [192, 145] on div at bounding box center [206, 147] width 59 height 10
click at [182, 150] on div at bounding box center [206, 147] width 59 height 10
paste div
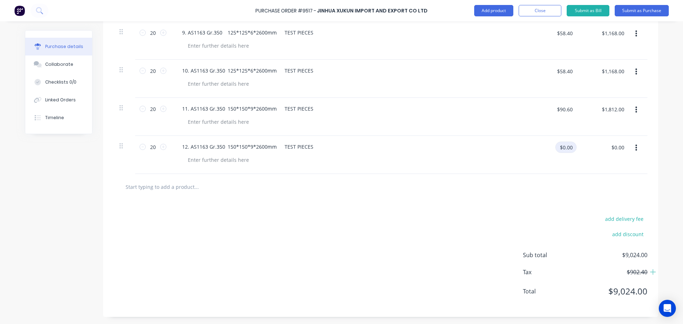
click at [569, 150] on input "$0.00" at bounding box center [566, 147] width 21 height 11
click at [635, 147] on button "button" at bounding box center [636, 148] width 17 height 13
click at [619, 194] on button "Exclude from tax" at bounding box center [614, 195] width 60 height 14
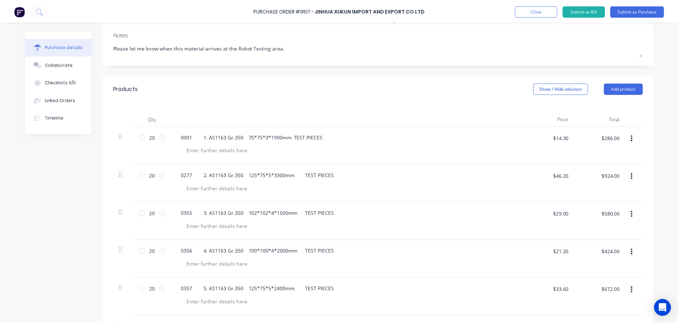
scroll to position [0, 0]
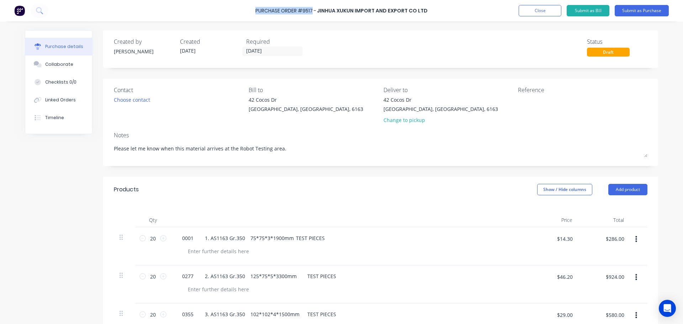
drag, startPoint x: 315, startPoint y: 10, endPoint x: 252, endPoint y: 9, distance: 63.4
click at [252, 9] on div "Purchase Order #9517 - [PERSON_NAME] Import and Export CO LTD Add product Close…" at bounding box center [341, 10] width 683 height 21
copy div "Purchase Order #9517"
click at [526, 101] on textarea at bounding box center [562, 104] width 89 height 16
paste textarea "Purchase Order #9517"
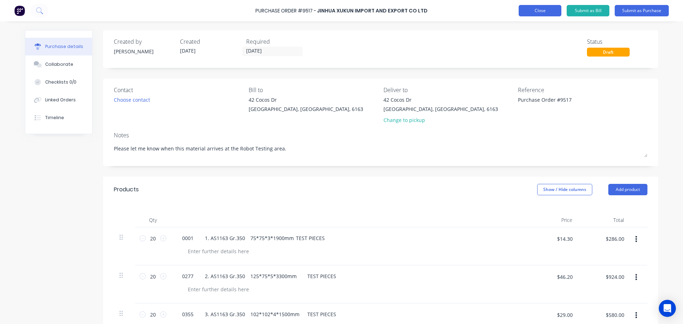
click at [542, 10] on button "Close" at bounding box center [540, 10] width 43 height 11
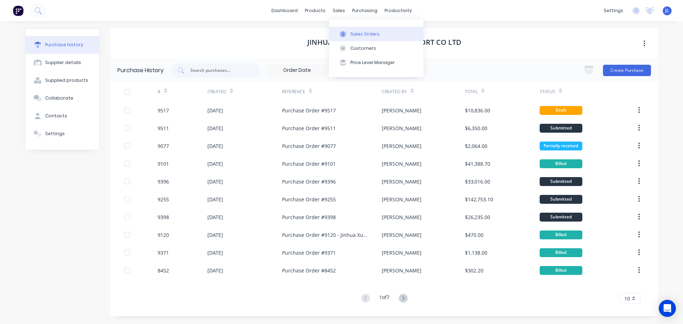
click at [352, 33] on div "Sales Orders" at bounding box center [365, 34] width 29 height 6
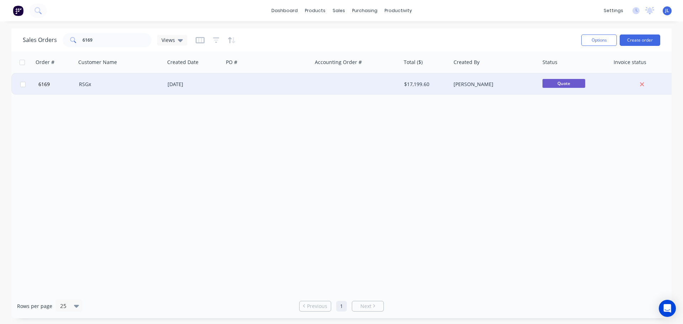
click at [106, 83] on div "RSGx" at bounding box center [118, 84] width 79 height 7
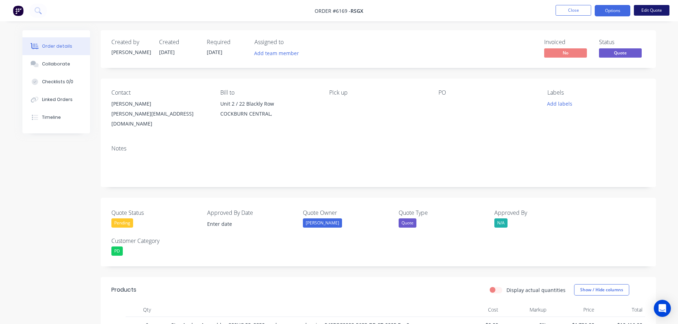
click at [645, 10] on button "Edit Quote" at bounding box center [652, 10] width 36 height 11
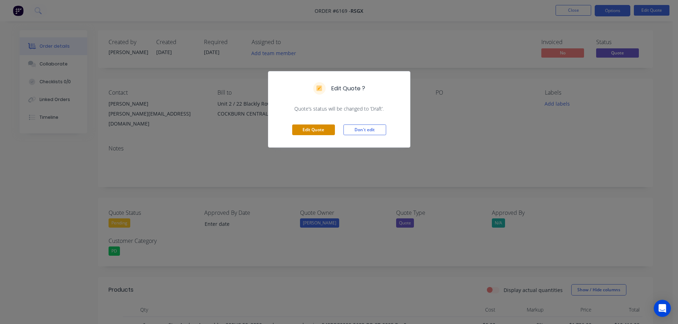
click at [307, 129] on button "Edit Quote" at bounding box center [313, 130] width 43 height 11
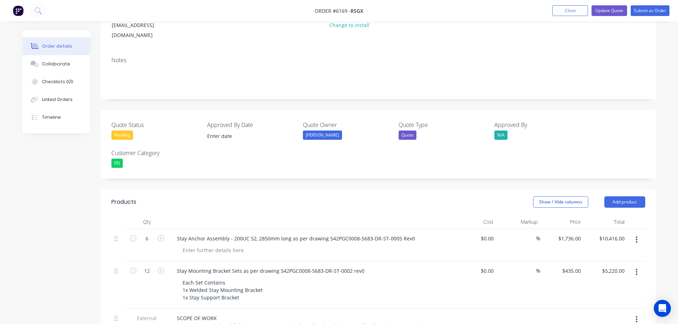
scroll to position [107, 0]
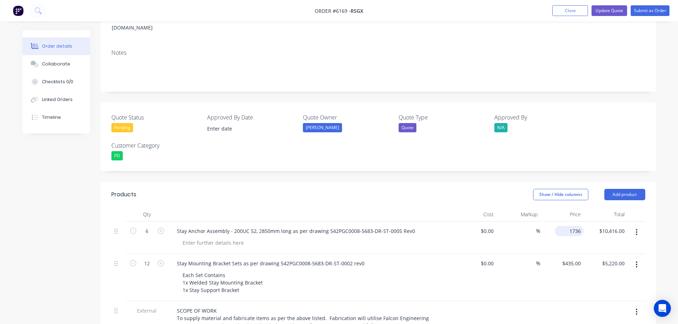
click at [574, 226] on input "1736" at bounding box center [571, 231] width 26 height 10
click at [578, 258] on input "435" at bounding box center [578, 263] width 12 height 10
click at [572, 258] on input "435" at bounding box center [573, 263] width 22 height 10
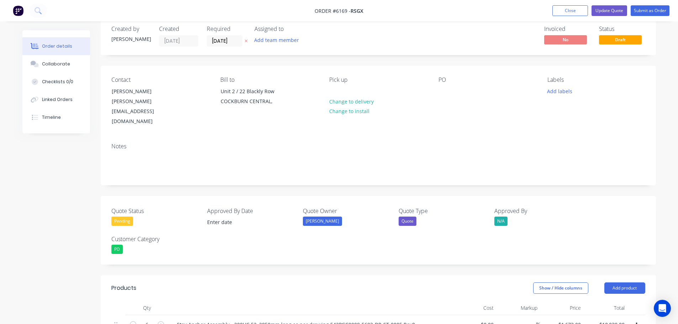
scroll to position [0, 0]
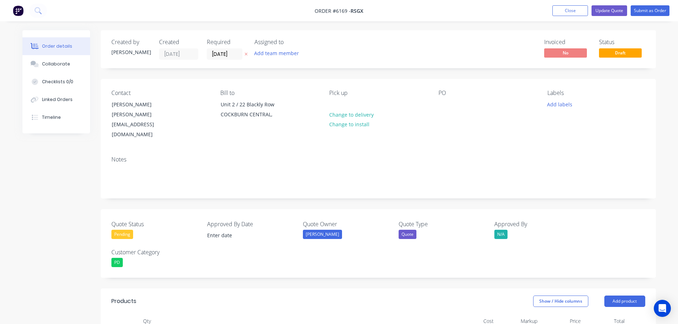
click at [501, 230] on div "N/A" at bounding box center [500, 234] width 13 height 9
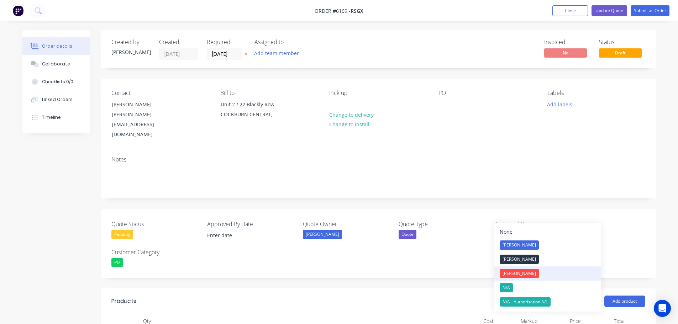
click at [505, 272] on div "[PERSON_NAME]" at bounding box center [519, 273] width 39 height 9
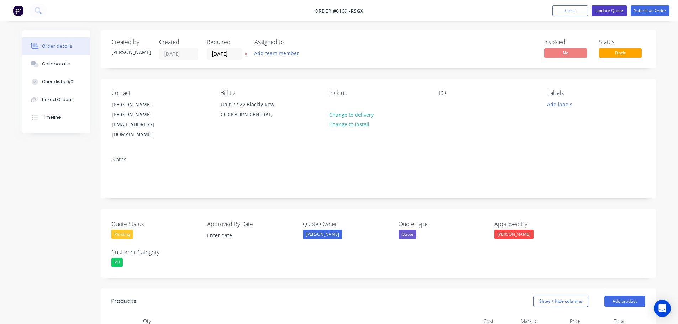
click at [610, 9] on button "Update Quote" at bounding box center [609, 10] width 36 height 11
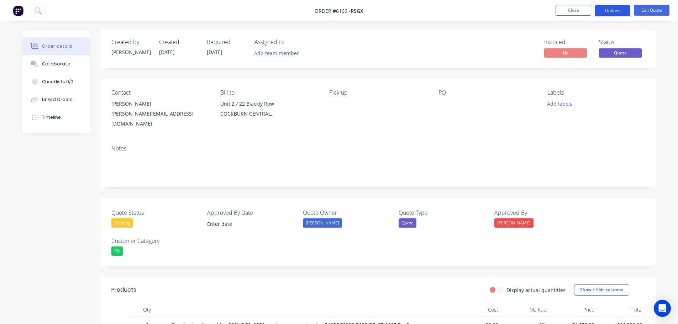
click at [605, 9] on button "Options" at bounding box center [613, 10] width 36 height 11
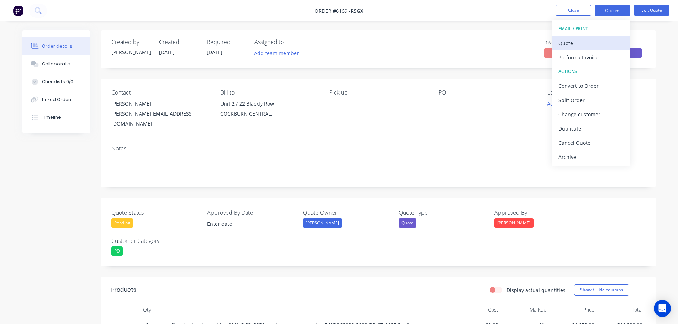
click at [573, 43] on div "Quote" at bounding box center [590, 43] width 65 height 10
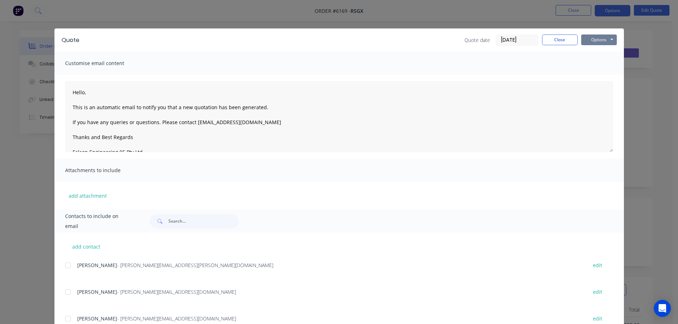
click at [602, 38] on button "Options" at bounding box center [599, 40] width 36 height 11
click at [596, 65] on button "Print" at bounding box center [604, 64] width 46 height 12
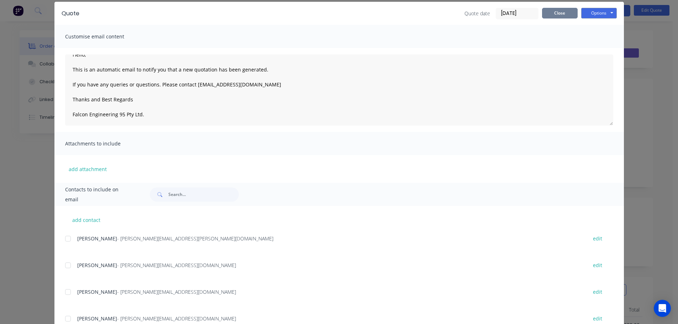
click at [559, 12] on button "Close" at bounding box center [560, 13] width 36 height 11
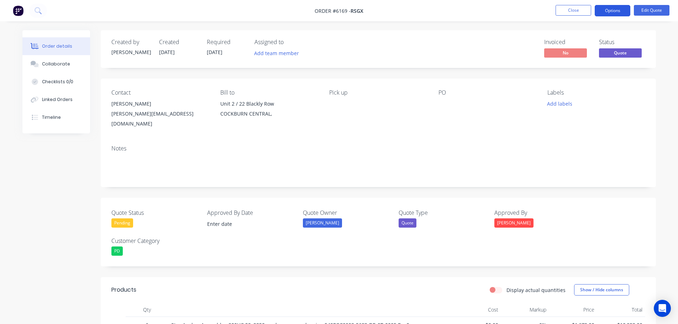
click at [606, 10] on button "Options" at bounding box center [613, 10] width 36 height 11
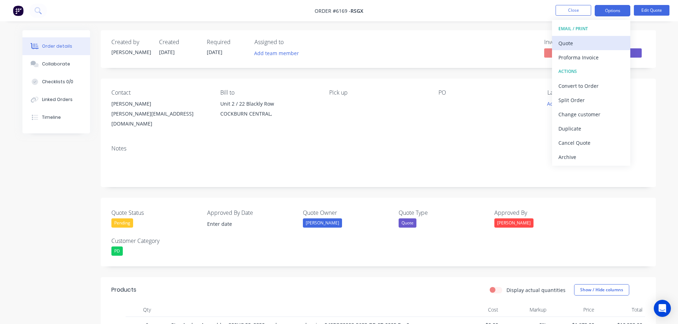
click at [570, 41] on div "Quote" at bounding box center [590, 43] width 65 height 10
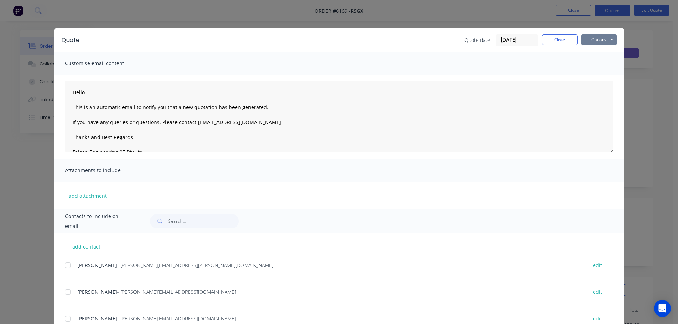
click at [601, 40] on button "Options" at bounding box center [599, 40] width 36 height 11
click at [604, 52] on button "Preview" at bounding box center [604, 53] width 46 height 12
click at [642, 33] on div "Quote Quote date [DATE] Close Options Preview Print Email Customise email conte…" at bounding box center [339, 162] width 678 height 324
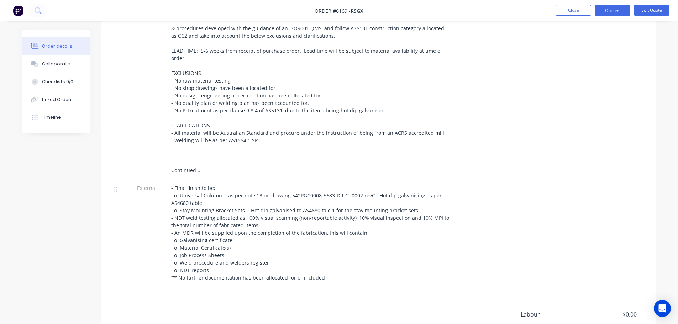
scroll to position [269, 0]
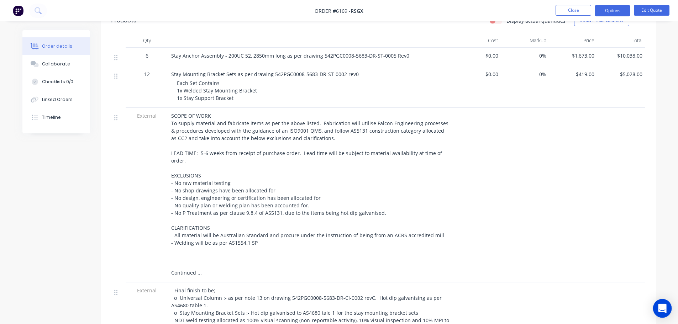
click at [663, 307] on icon "Open Intercom Messenger" at bounding box center [662, 308] width 8 height 9
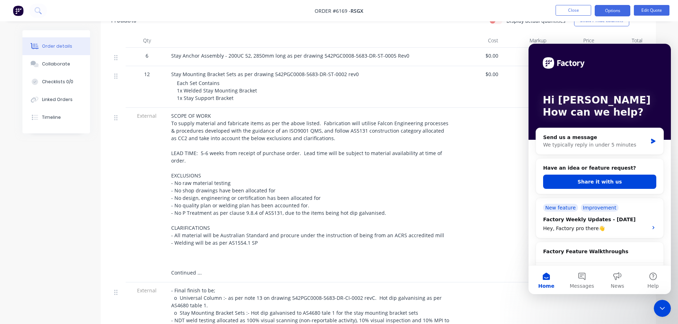
scroll to position [0, 0]
click at [480, 185] on div at bounding box center [477, 195] width 48 height 175
click at [664, 306] on icon "Close Intercom Messenger" at bounding box center [662, 308] width 9 height 9
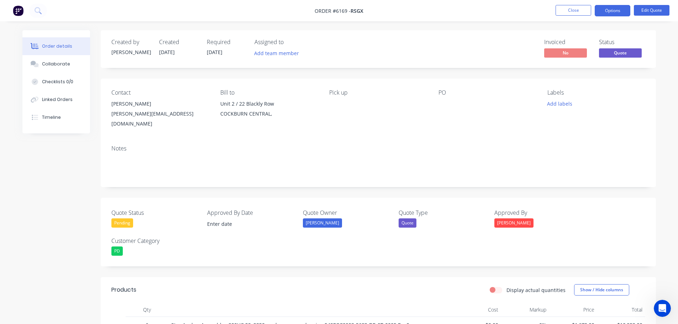
click at [500, 1] on nav "Order #6169 - RSGx Close Options Edit Quote" at bounding box center [339, 10] width 678 height 21
click at [613, 9] on button "Options" at bounding box center [613, 10] width 36 height 11
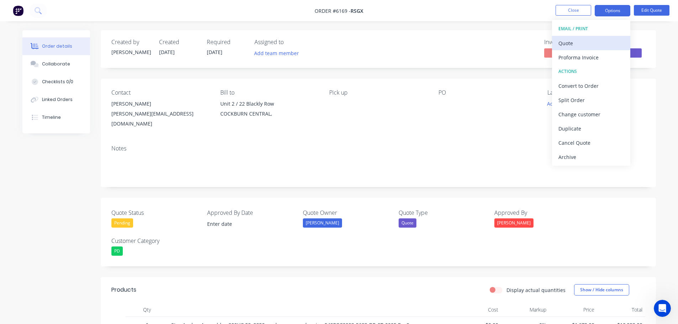
click at [572, 40] on div "Quote" at bounding box center [590, 43] width 65 height 10
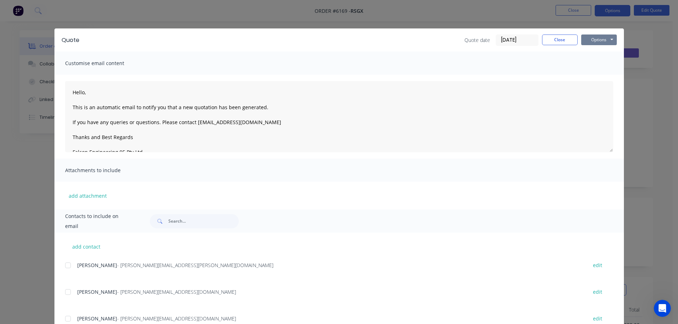
click at [605, 42] on button "Options" at bounding box center [599, 40] width 36 height 11
click at [560, 40] on button "Close" at bounding box center [560, 40] width 36 height 11
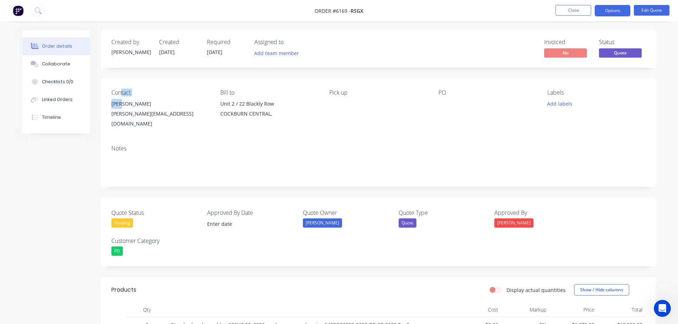
drag, startPoint x: 122, startPoint y: 96, endPoint x: 122, endPoint y: 103, distance: 6.8
click at [122, 102] on div "Contact [PERSON_NAME] [PERSON_NAME][EMAIL_ADDRESS][DOMAIN_NAME]" at bounding box center [160, 109] width 98 height 40
click at [128, 96] on div "Contact" at bounding box center [160, 92] width 98 height 7
click at [655, 8] on button "Edit Quote" at bounding box center [652, 10] width 36 height 11
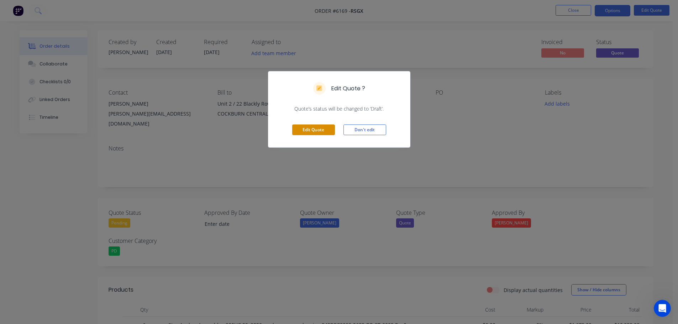
click at [320, 130] on button "Edit Quote" at bounding box center [313, 130] width 43 height 11
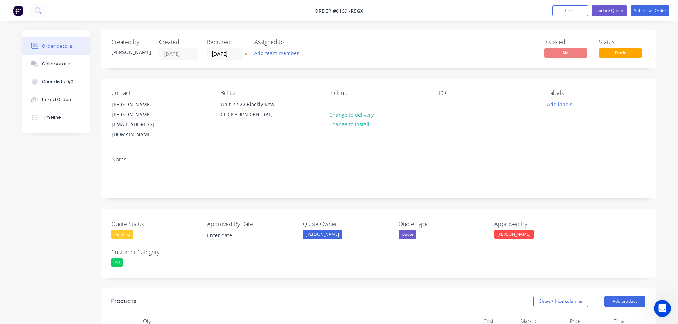
click at [124, 93] on div "Contact" at bounding box center [160, 93] width 98 height 7
click at [130, 92] on div "Contact" at bounding box center [160, 93] width 98 height 7
click at [609, 9] on button "Update Quote" at bounding box center [609, 10] width 36 height 11
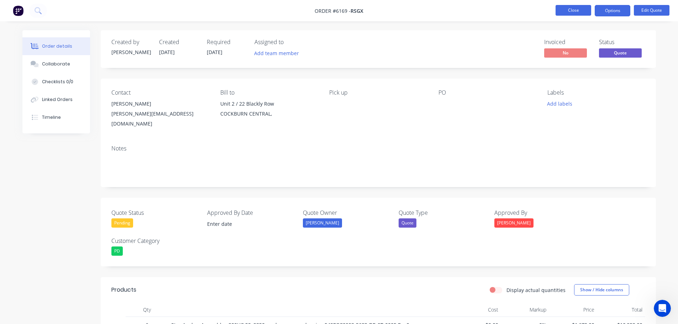
click at [564, 12] on button "Close" at bounding box center [574, 10] width 36 height 11
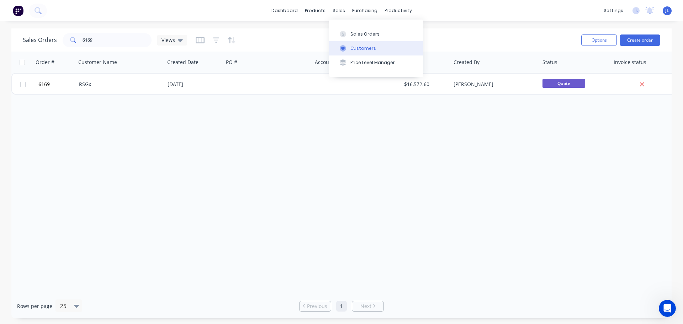
click at [364, 45] on div "Customers" at bounding box center [364, 48] width 26 height 6
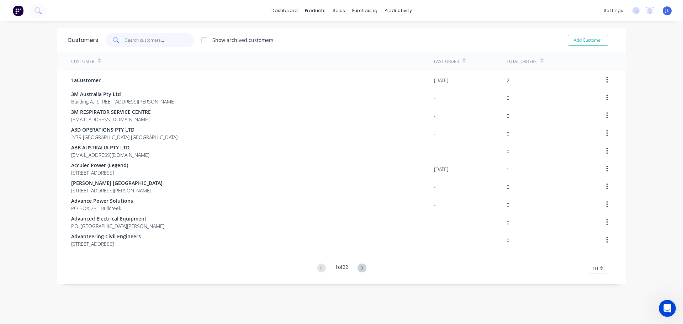
click at [153, 42] on input "text" at bounding box center [159, 40] width 69 height 14
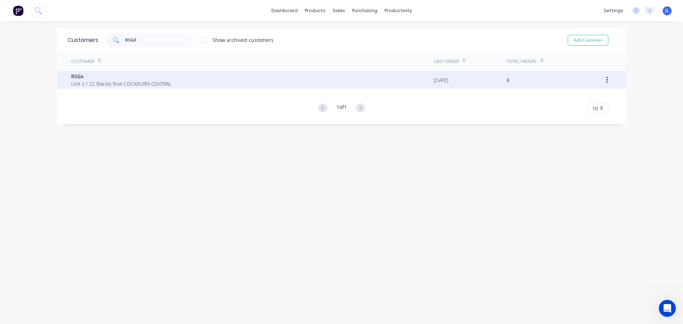
click at [157, 86] on span "Unit 2 / 22 Blackly Row COCKBURN CENTRAL" at bounding box center [121, 83] width 100 height 7
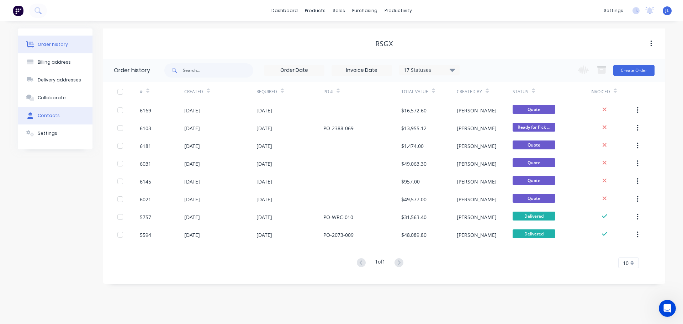
click at [53, 116] on div "Contacts" at bounding box center [49, 115] width 22 height 6
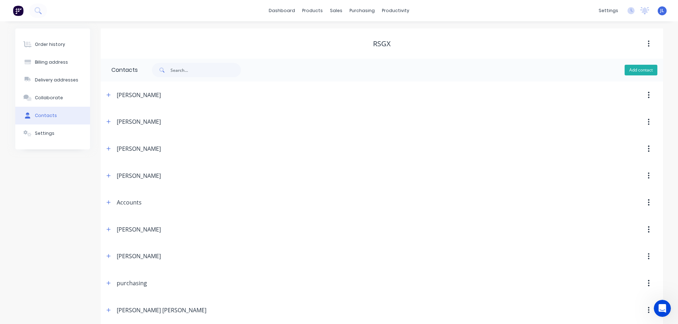
click at [641, 69] on button "Add contact" at bounding box center [641, 70] width 33 height 11
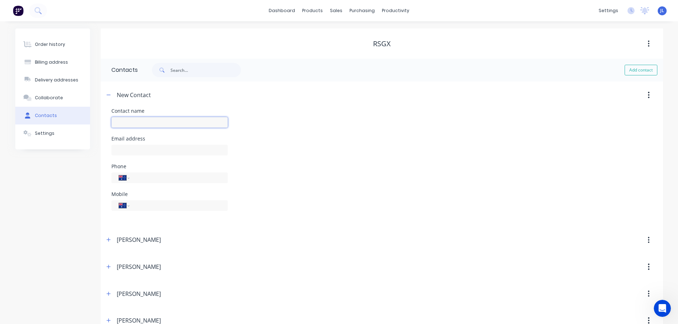
click at [127, 121] on input "text" at bounding box center [169, 122] width 116 height 11
click at [634, 71] on button "Add contact" at bounding box center [641, 70] width 33 height 11
click at [108, 94] on icon "button" at bounding box center [108, 95] width 4 height 5
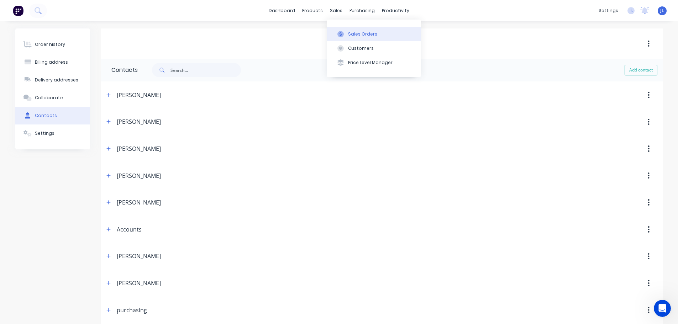
click at [350, 35] on div "Sales Orders" at bounding box center [362, 34] width 29 height 6
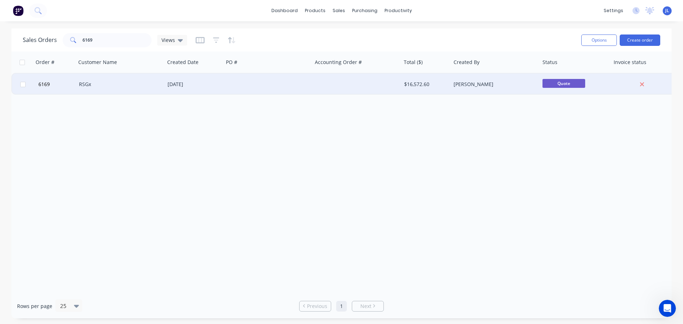
click at [84, 87] on div "RSGx" at bounding box center [118, 84] width 79 height 7
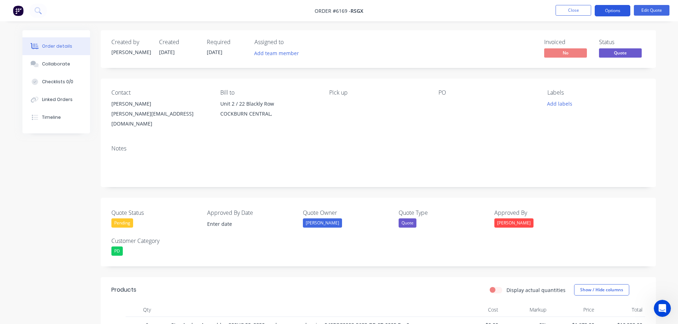
click at [616, 6] on button "Options" at bounding box center [613, 10] width 36 height 11
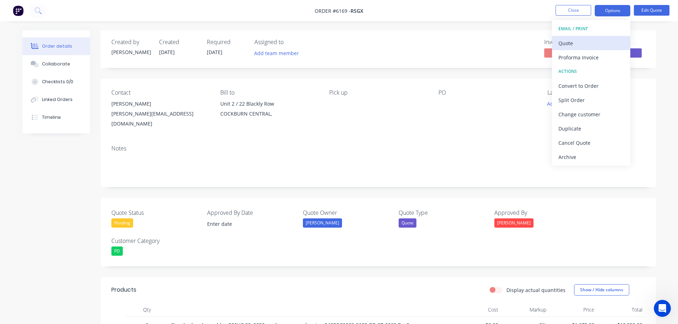
click at [569, 41] on div "Quote" at bounding box center [590, 43] width 65 height 10
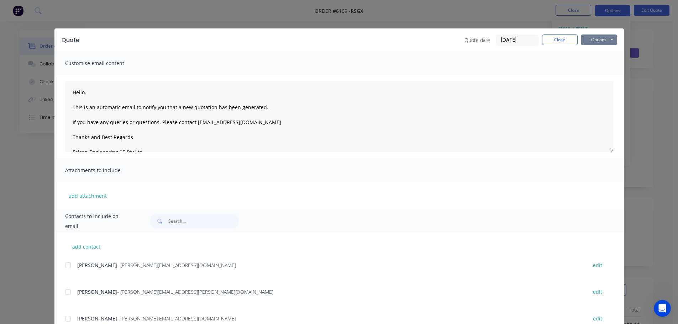
click at [605, 39] on button "Options" at bounding box center [599, 40] width 36 height 11
click at [598, 73] on button "Email" at bounding box center [604, 76] width 46 height 12
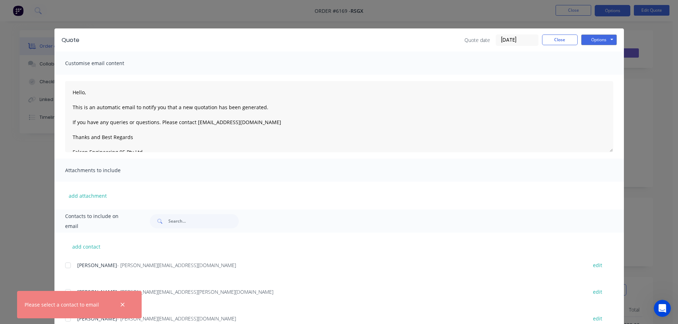
click at [67, 265] on div at bounding box center [68, 265] width 14 height 14
click at [598, 39] on button "Options" at bounding box center [599, 40] width 36 height 11
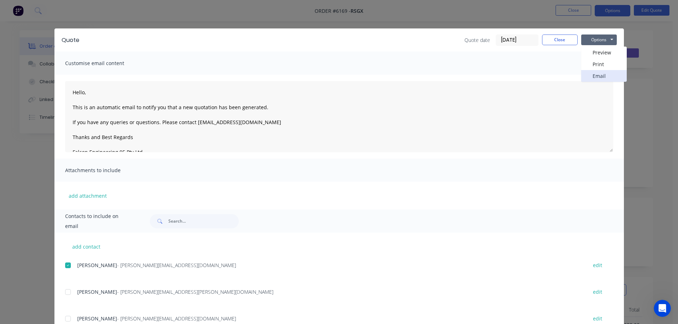
click at [598, 77] on button "Email" at bounding box center [604, 76] width 46 height 12
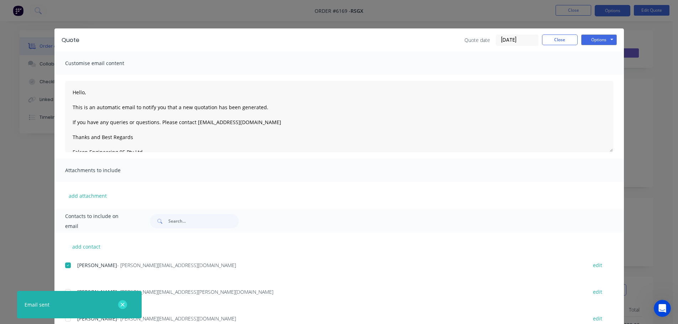
click at [125, 304] on icon "button" at bounding box center [122, 305] width 5 height 6
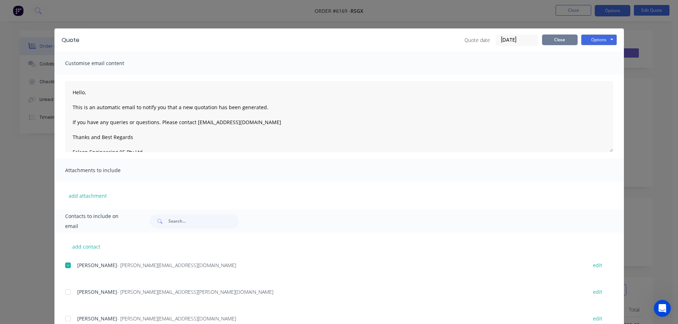
click at [557, 38] on button "Close" at bounding box center [560, 40] width 36 height 11
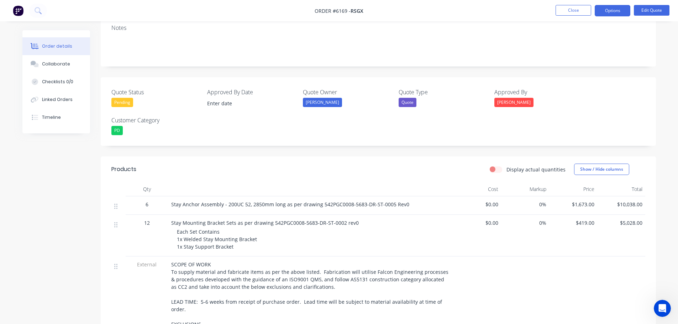
scroll to position [125, 0]
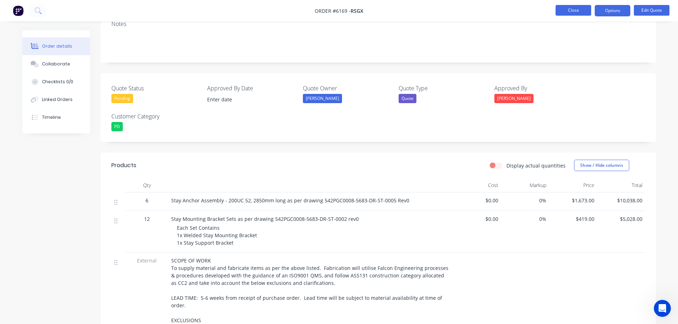
click at [580, 9] on button "Close" at bounding box center [574, 10] width 36 height 11
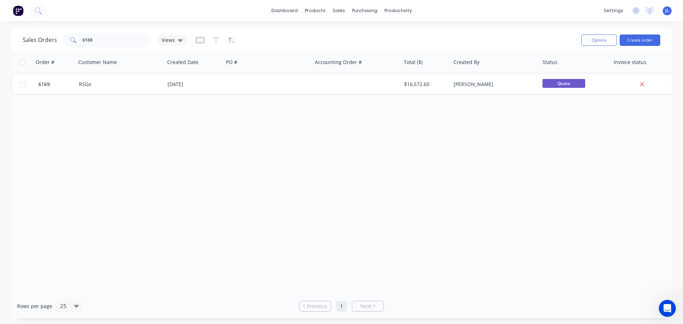
click at [670, 9] on div "[PERSON_NAME] Engineering 95 Pty Ltd [PERSON_NAME] Administrator Profile Sign o…" at bounding box center [667, 10] width 9 height 9
click at [667, 11] on span "JL" at bounding box center [667, 10] width 4 height 6
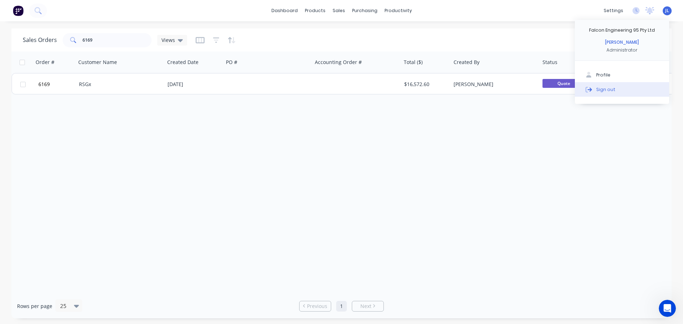
click at [606, 91] on div "Sign out" at bounding box center [605, 89] width 19 height 6
